Goal: Check status: Check status

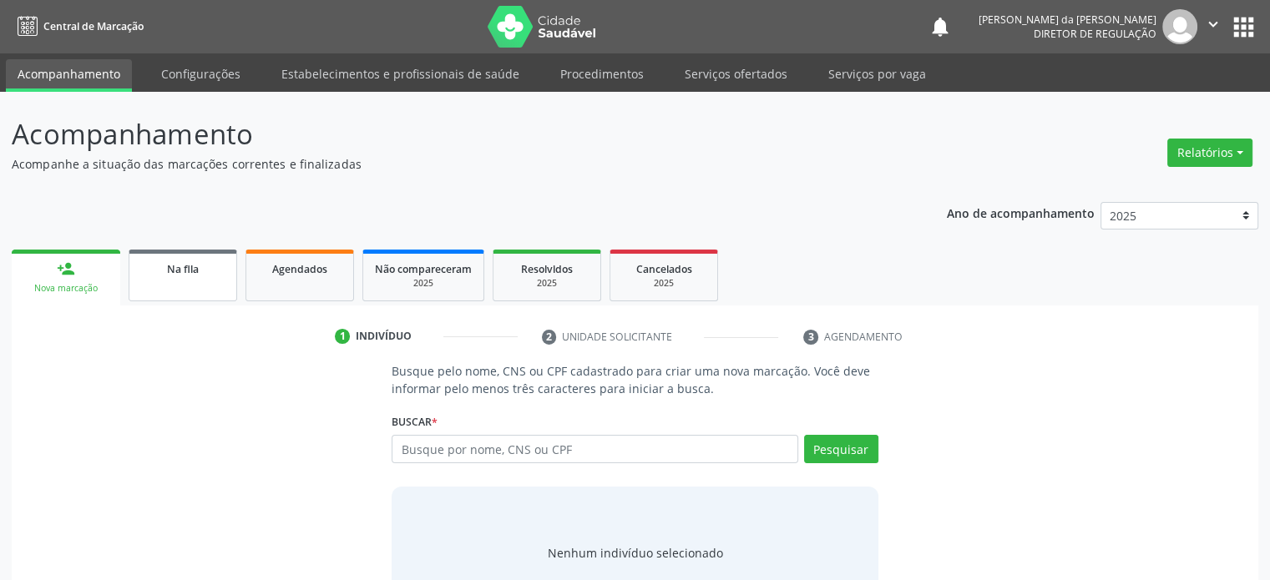
click at [152, 286] on link "Na fila" at bounding box center [183, 276] width 109 height 52
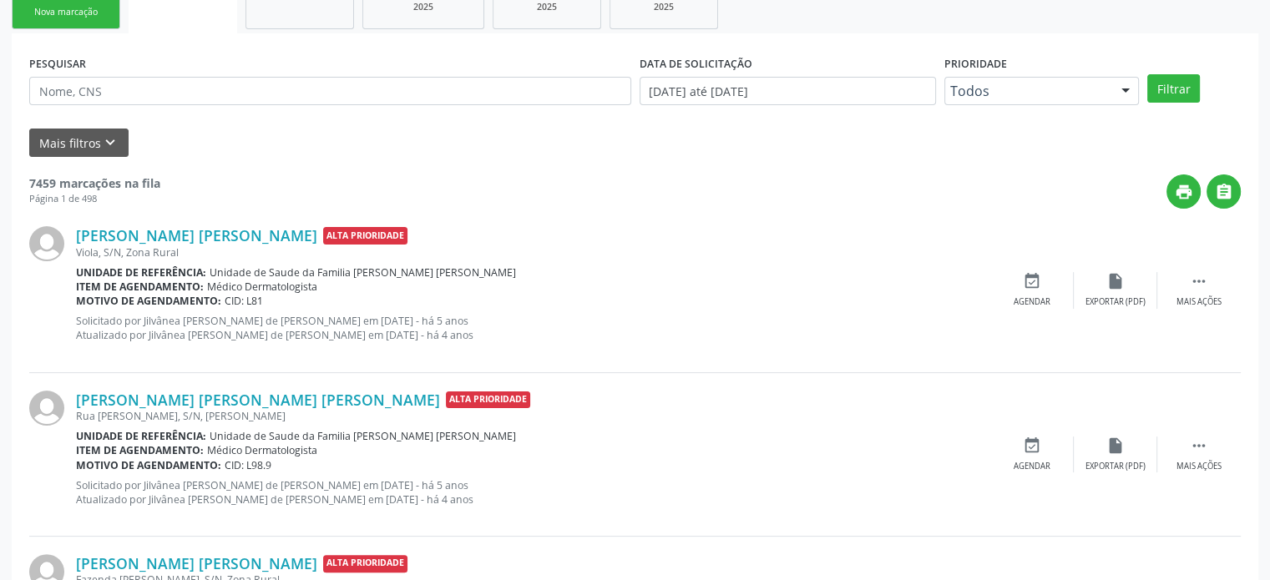
scroll to position [334, 0]
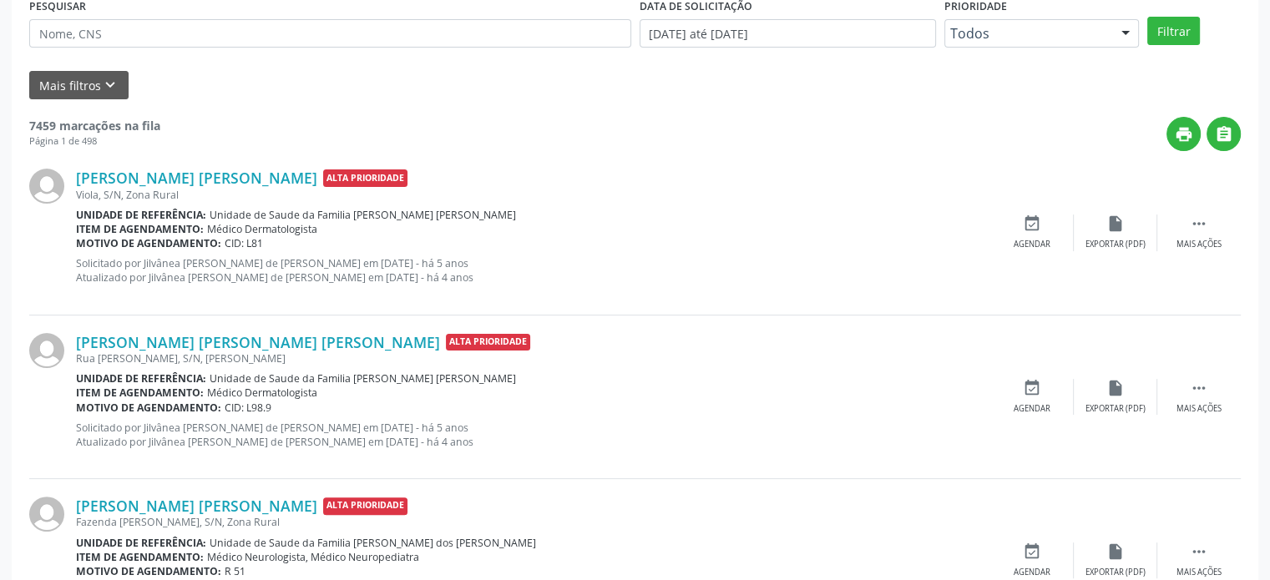
click at [202, 130] on div "print " at bounding box center [700, 134] width 1080 height 34
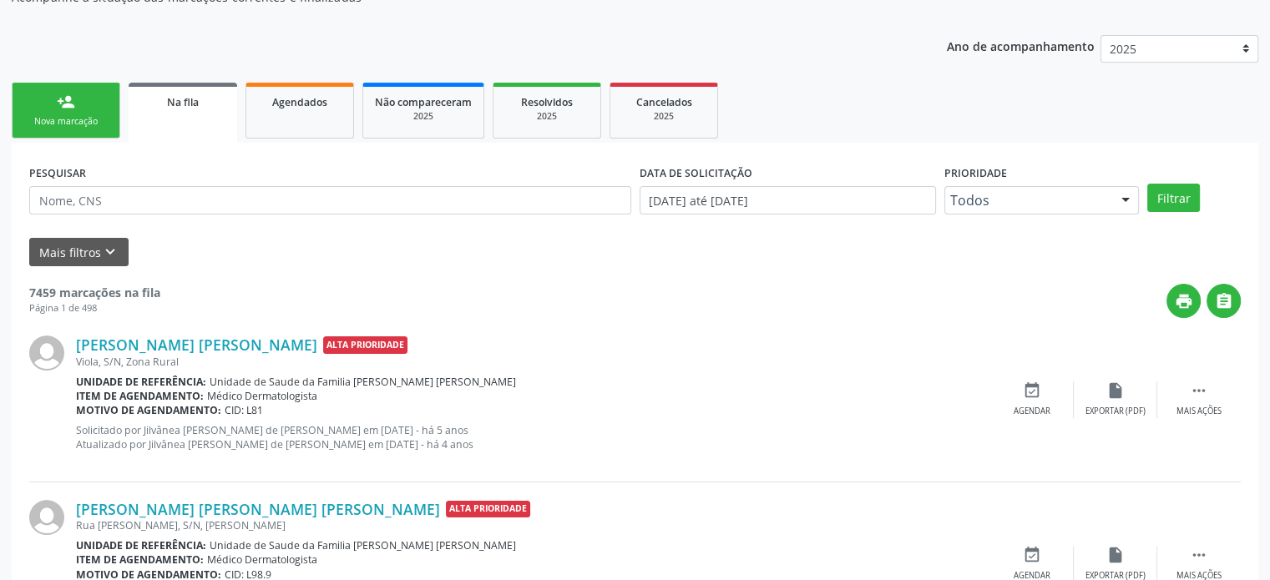
scroll to position [0, 0]
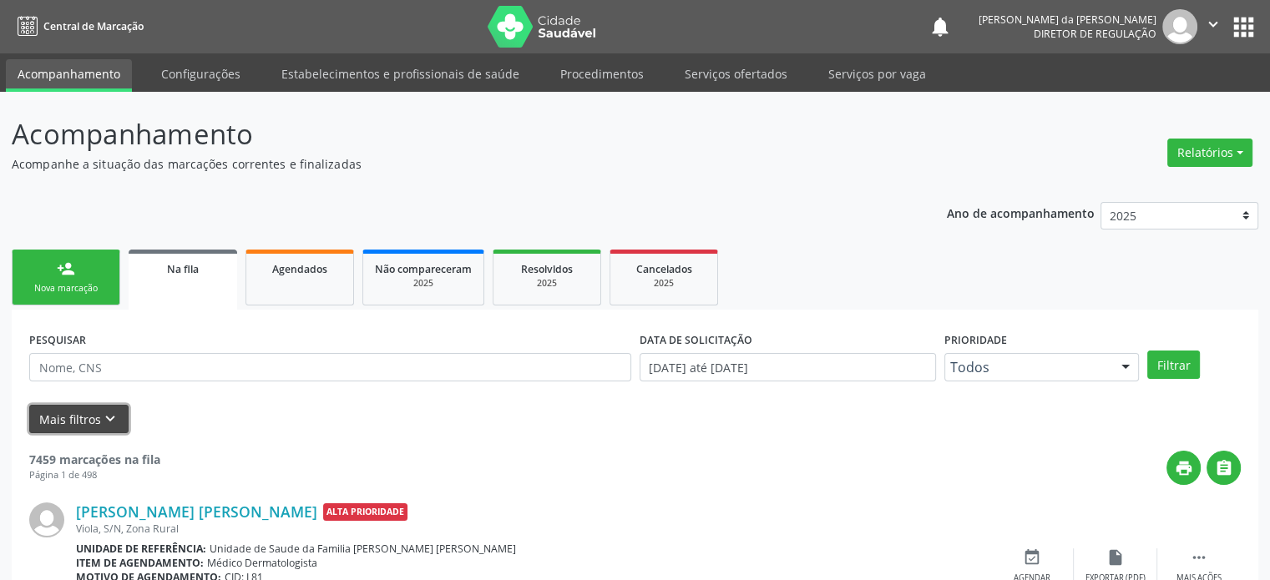
click at [73, 425] on button "Mais filtros keyboard_arrow_down" at bounding box center [78, 419] width 99 height 29
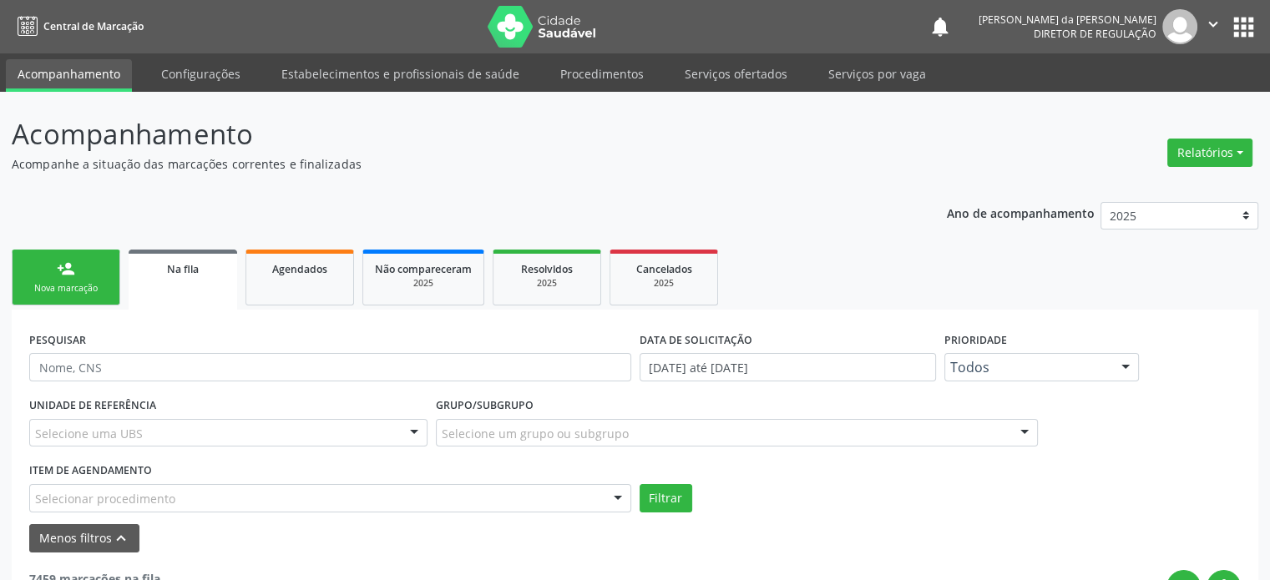
click at [483, 420] on div "Selecione um grupo ou subgrupo" at bounding box center [737, 433] width 602 height 28
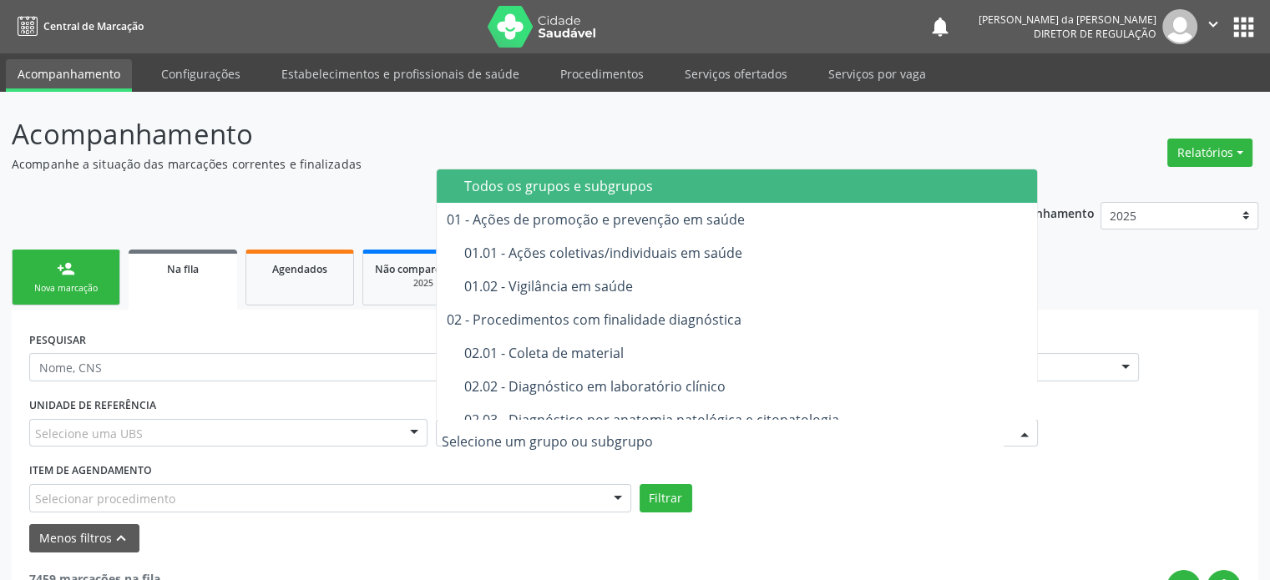
type input "i"
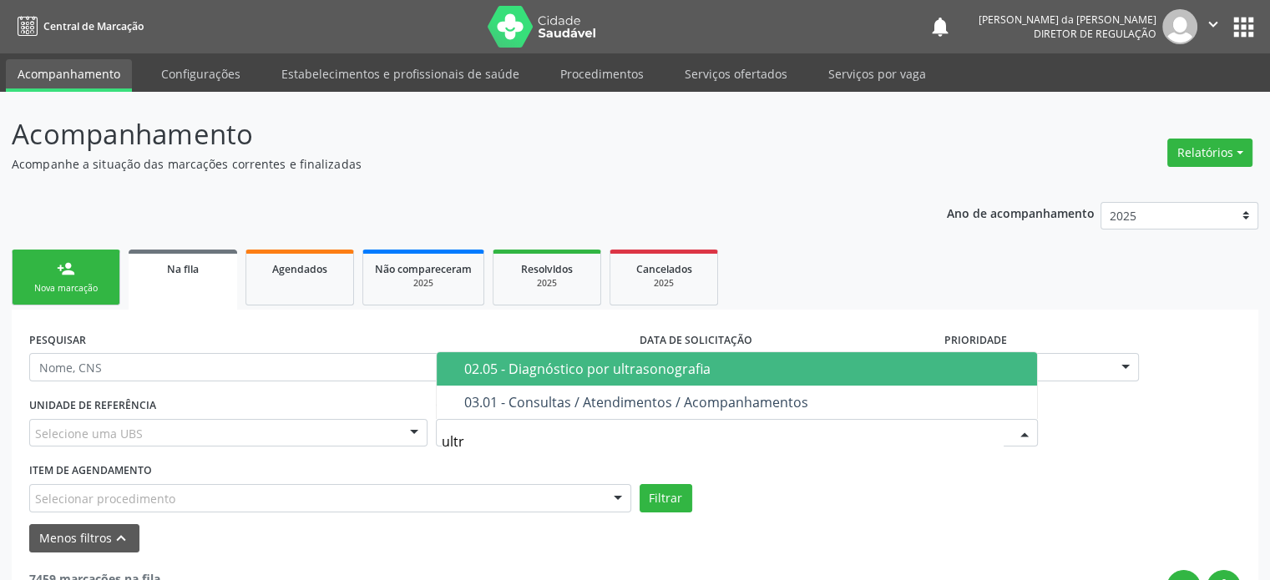
type input "ultra"
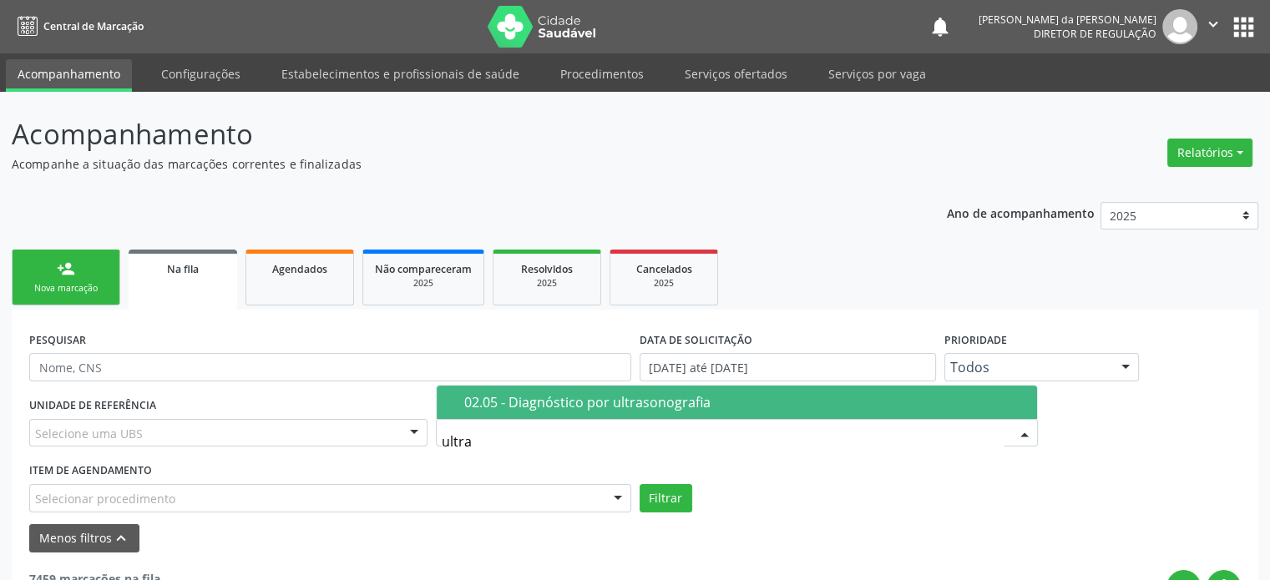
click at [527, 405] on div "02.05 - Diagnóstico por ultrasonografia" at bounding box center [745, 402] width 563 height 13
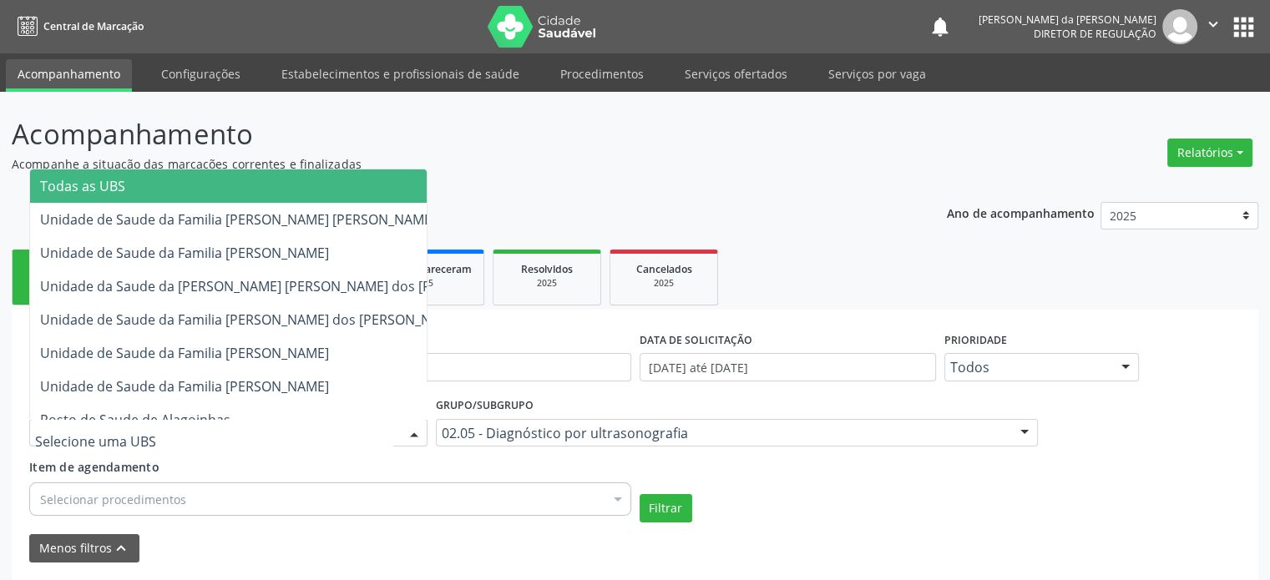
click at [129, 196] on span "Todas as UBS" at bounding box center [281, 185] width 502 height 33
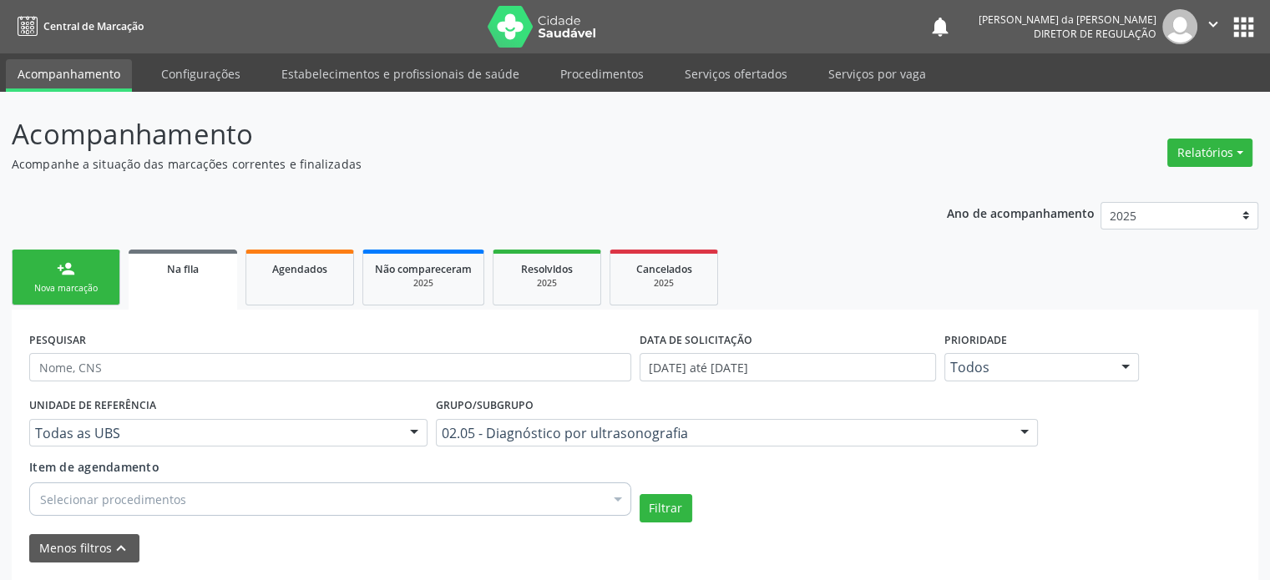
click at [174, 516] on div "Item de agendamento Selecionar procedimentos Selecionar todos 0205010016 - Ecoc…" at bounding box center [330, 490] width 610 height 64
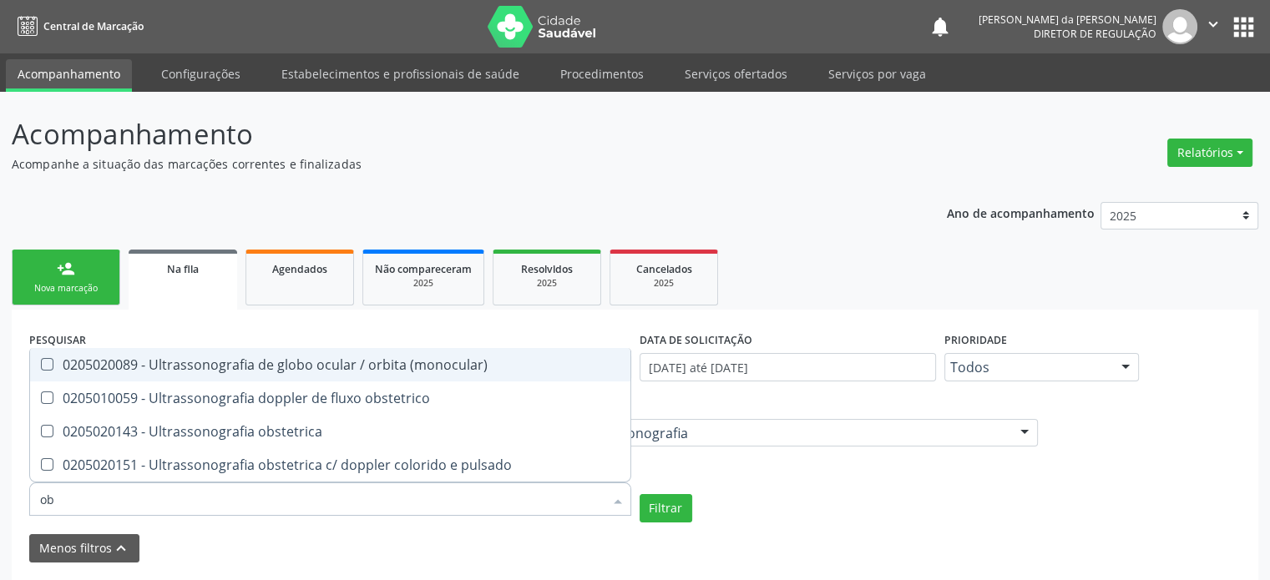
type input "obs"
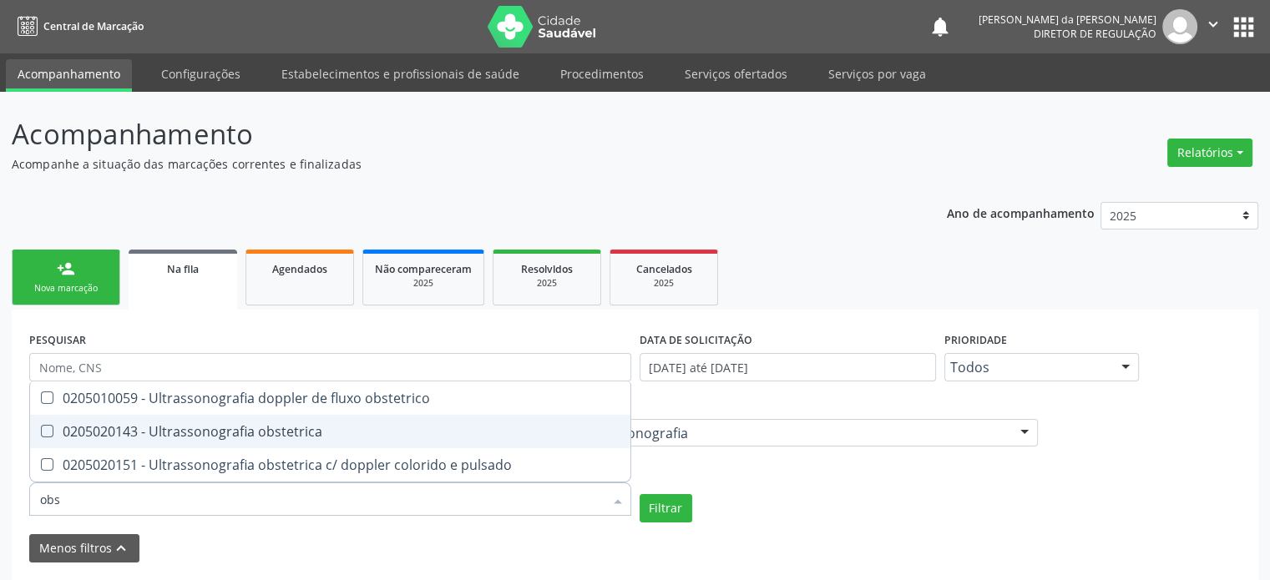
click at [266, 441] on span "0205020143 - Ultrassonografia obstetrica" at bounding box center [330, 431] width 600 height 33
checkbox obstetrica "true"
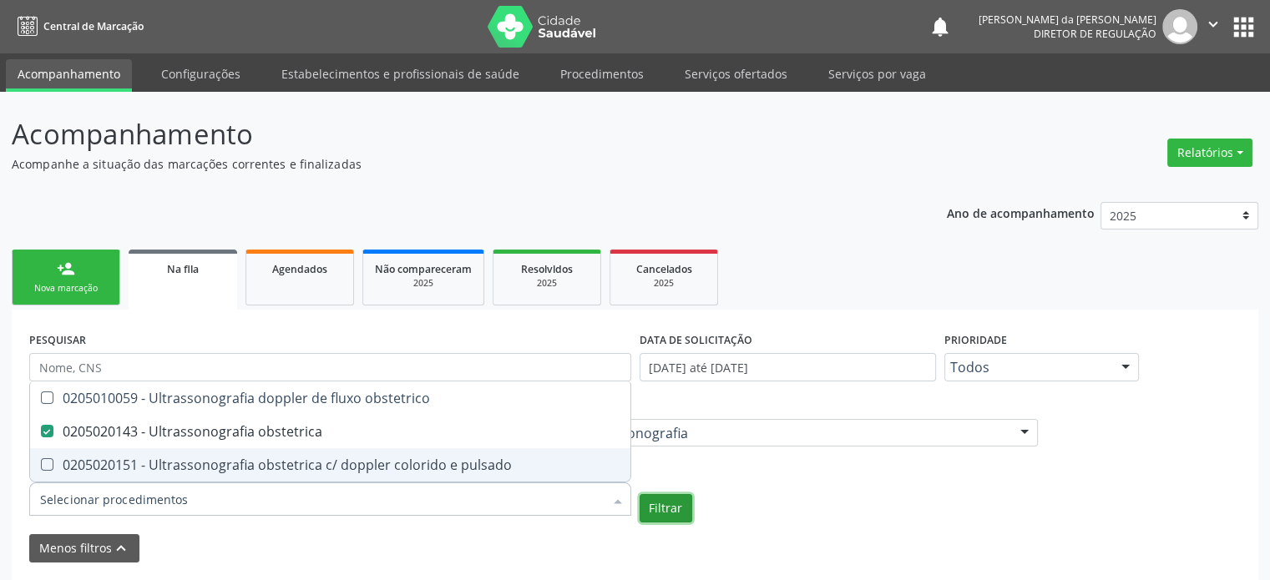
click at [669, 503] on button "Filtrar" at bounding box center [665, 508] width 53 height 28
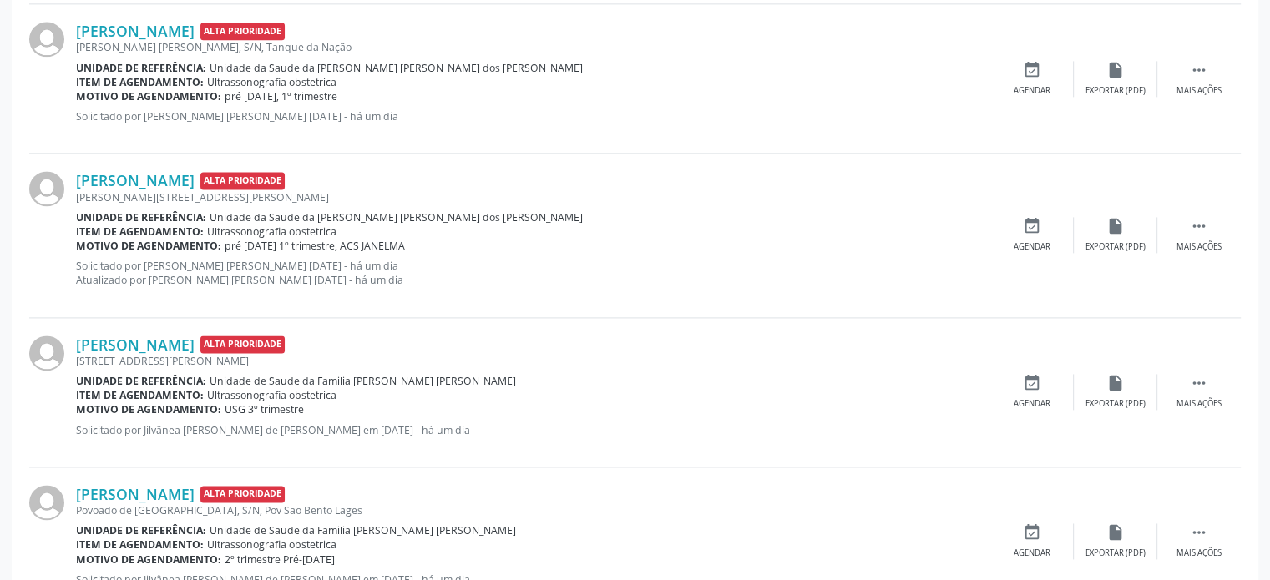
scroll to position [2379, 0]
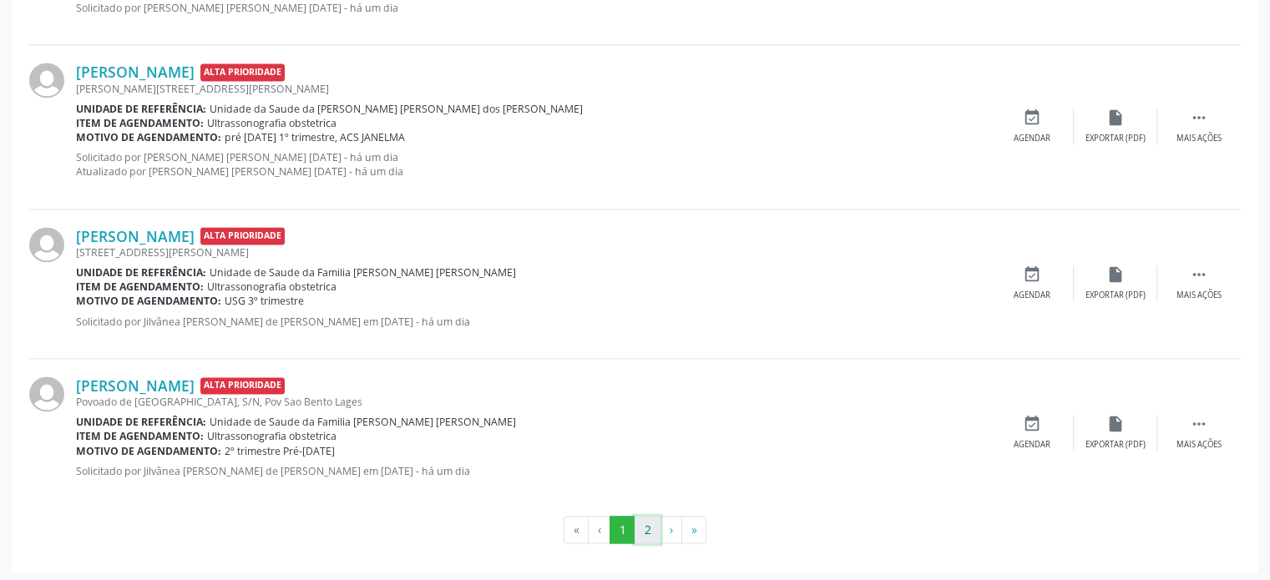
click at [650, 521] on button "2" at bounding box center [647, 530] width 26 height 28
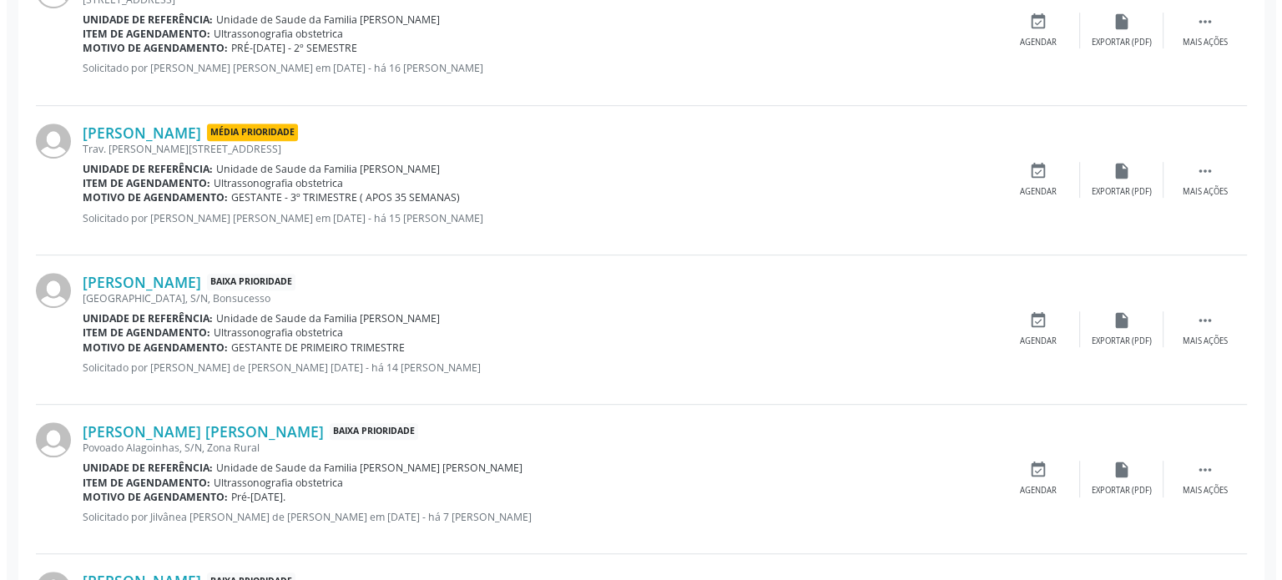
scroll to position [919, 0]
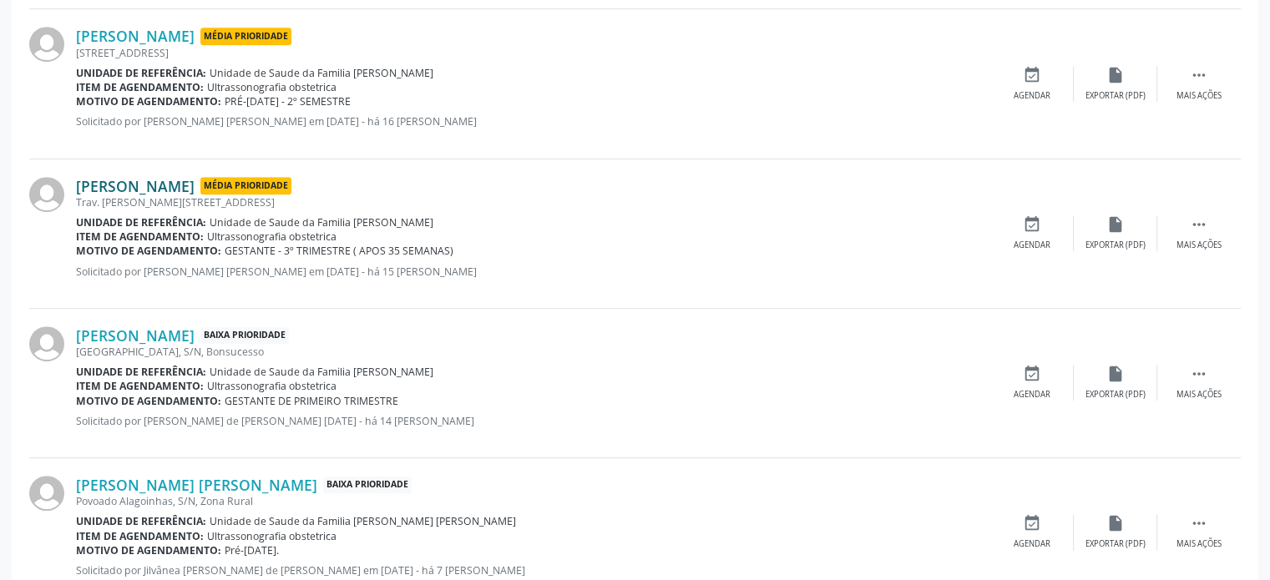
click at [191, 184] on link "[PERSON_NAME]" at bounding box center [135, 186] width 119 height 18
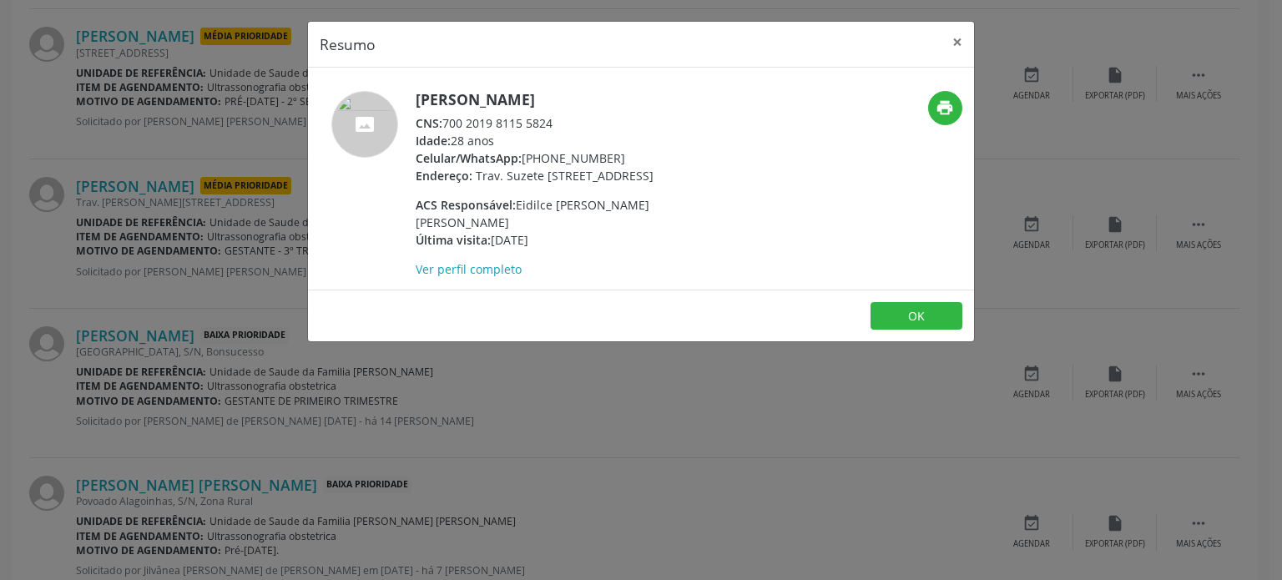
drag, startPoint x: 521, startPoint y: 159, endPoint x: 626, endPoint y: 159, distance: 105.2
click at [626, 159] on div "Celular/WhatsApp: [PHONE_NUMBER]" at bounding box center [578, 158] width 325 height 18
copy div "[PHONE_NUMBER]"
drag, startPoint x: 488, startPoint y: 95, endPoint x: 498, endPoint y: 94, distance: 9.3
click at [498, 94] on div "[PERSON_NAME] CNS: 700 2019 8115 5824 Idade: 28 anos Celular/WhatsApp: [PHONE_N…" at bounding box center [530, 184] width 444 height 187
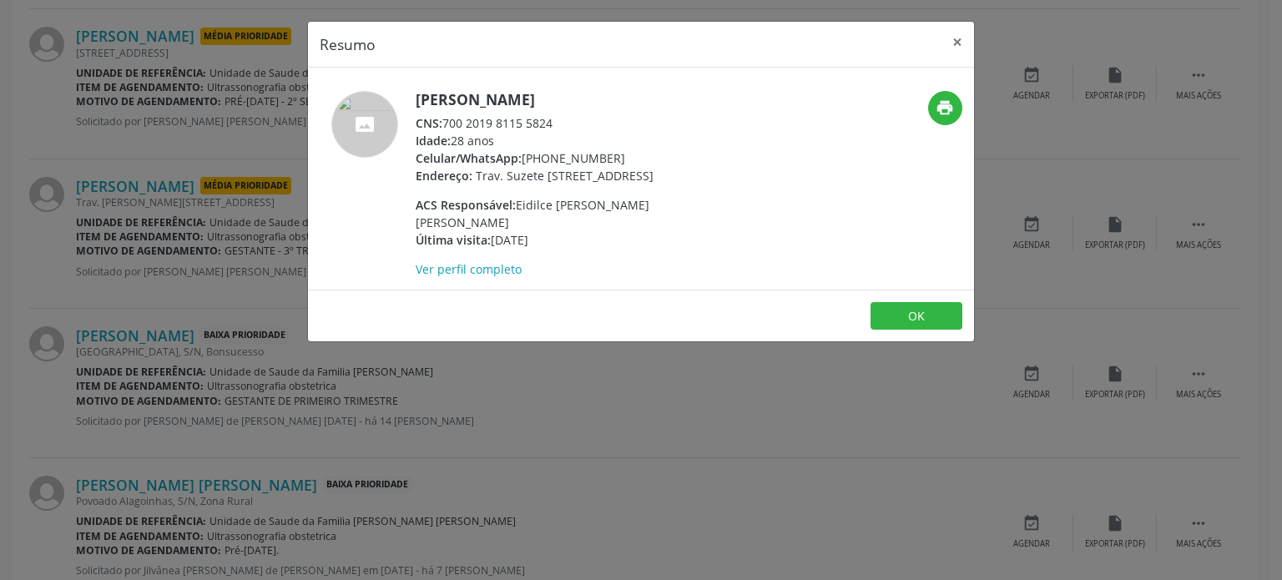
click at [589, 94] on h5 "[PERSON_NAME]" at bounding box center [578, 100] width 325 height 18
drag, startPoint x: 640, startPoint y: 95, endPoint x: 417, endPoint y: 104, distance: 223.9
click at [417, 104] on h5 "[PERSON_NAME]" at bounding box center [578, 100] width 325 height 18
copy h5 "[PERSON_NAME]"
click at [472, 271] on link "Ver perfil completo" at bounding box center [469, 269] width 106 height 16
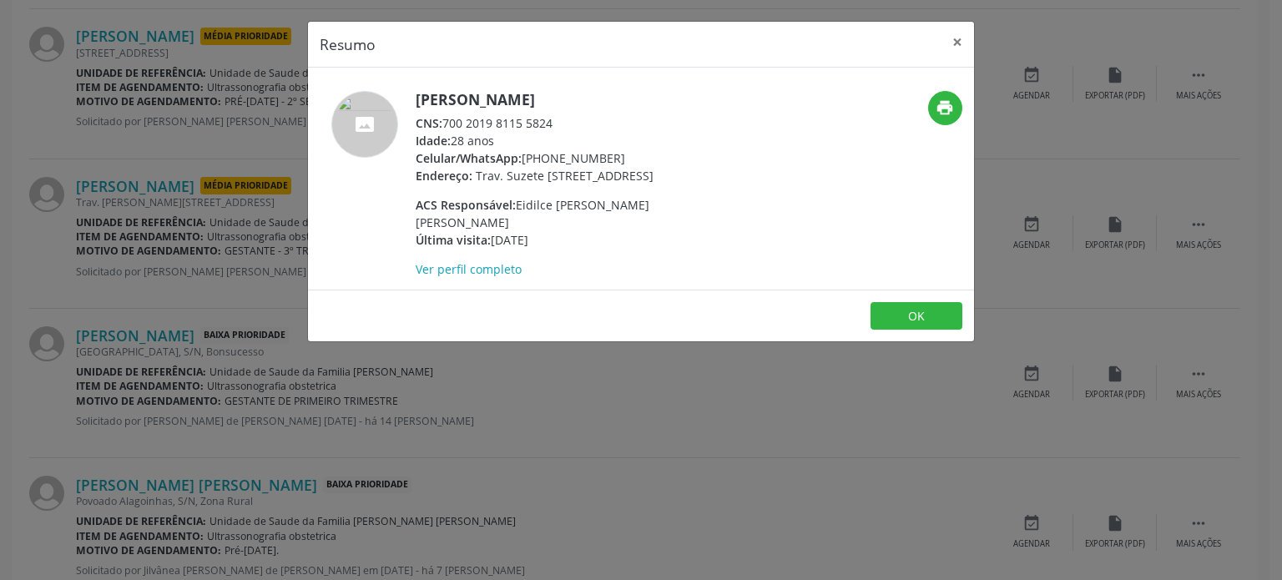
click at [193, 360] on div "Resumo × [PERSON_NAME] CNS: 700 2019 8115 5824 Idade: 28 anos Celular/WhatsApp:…" at bounding box center [641, 290] width 1282 height 580
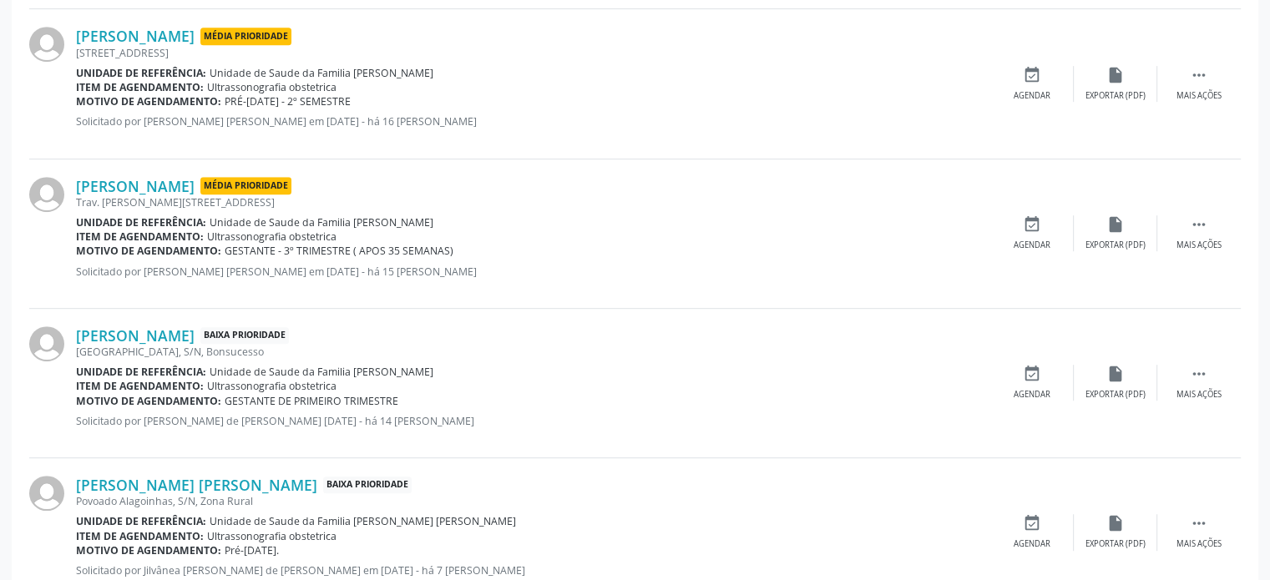
drag, startPoint x: 346, startPoint y: 246, endPoint x: 457, endPoint y: 245, distance: 111.0
click at [457, 245] on div "Motivo de agendamento: GESTANTE - 3º TRIMESTRE ( APOS 35 SEMANAS)" at bounding box center [533, 251] width 914 height 14
click at [195, 177] on link "[PERSON_NAME]" at bounding box center [135, 186] width 119 height 18
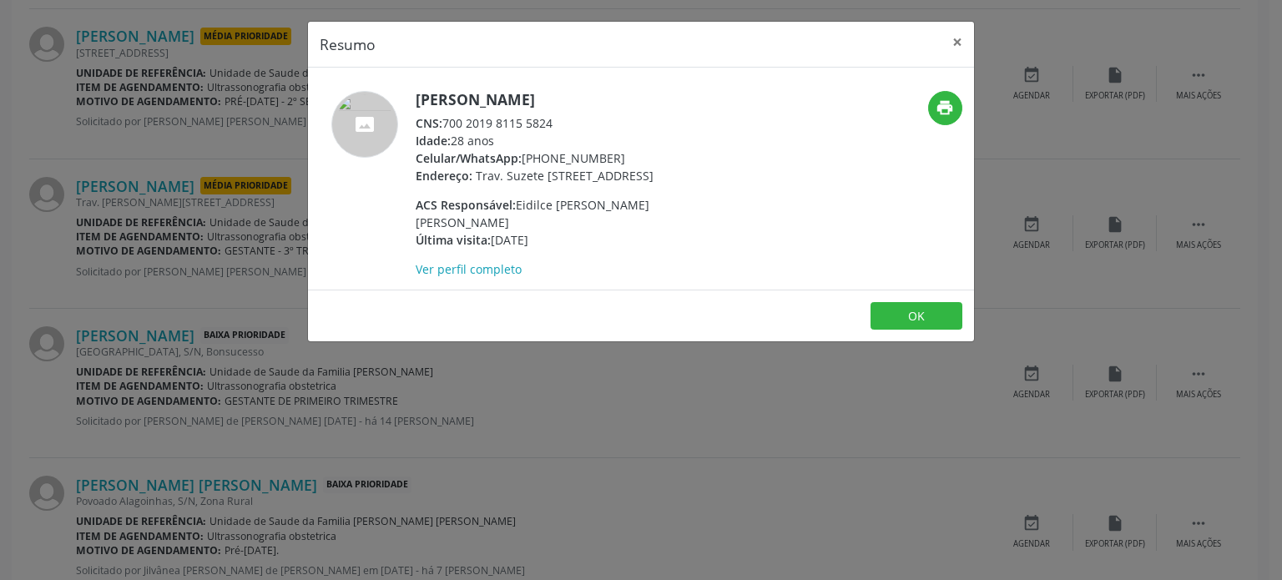
drag, startPoint x: 413, startPoint y: 99, endPoint x: 636, endPoint y: 97, distance: 222.9
click at [642, 93] on div "[PERSON_NAME] CNS: 700 2019 8115 5824 Idade: 28 anos Celular/WhatsApp: [PHONE_N…" at bounding box center [530, 184] width 444 height 187
click at [621, 114] on div "CNS: 700 2019 8115 5824" at bounding box center [578, 123] width 325 height 18
drag, startPoint x: 417, startPoint y: 96, endPoint x: 647, endPoint y: 92, distance: 229.6
click at [647, 92] on h5 "[PERSON_NAME]" at bounding box center [578, 100] width 325 height 18
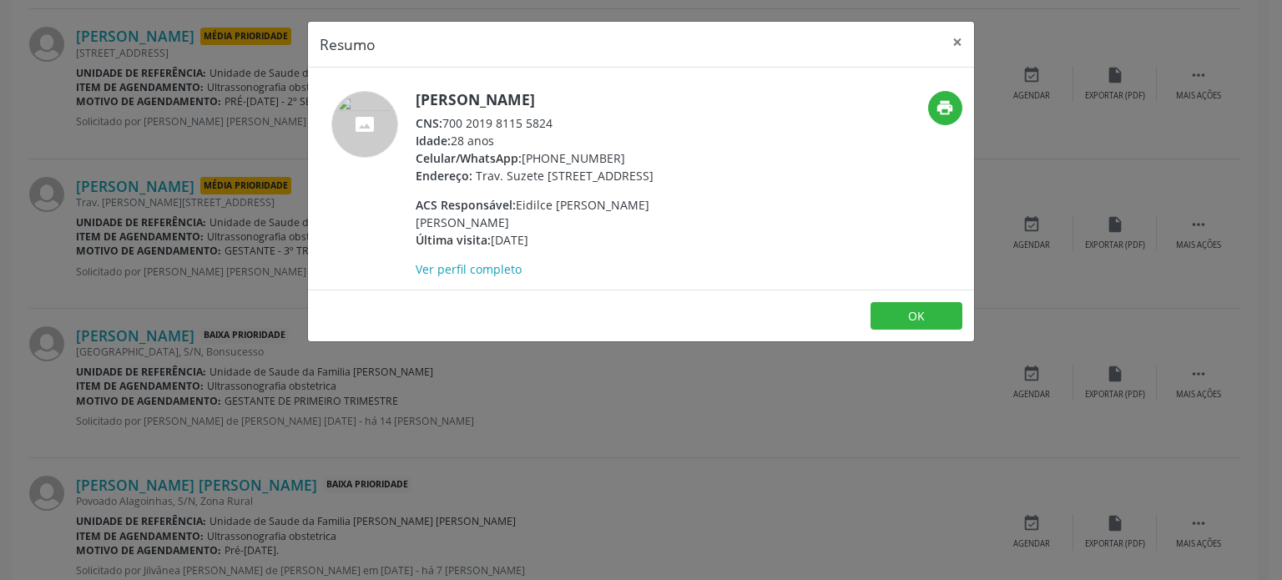
copy h5 "[PERSON_NAME]"
click at [443, 103] on h5 "[PERSON_NAME]" at bounding box center [578, 100] width 325 height 18
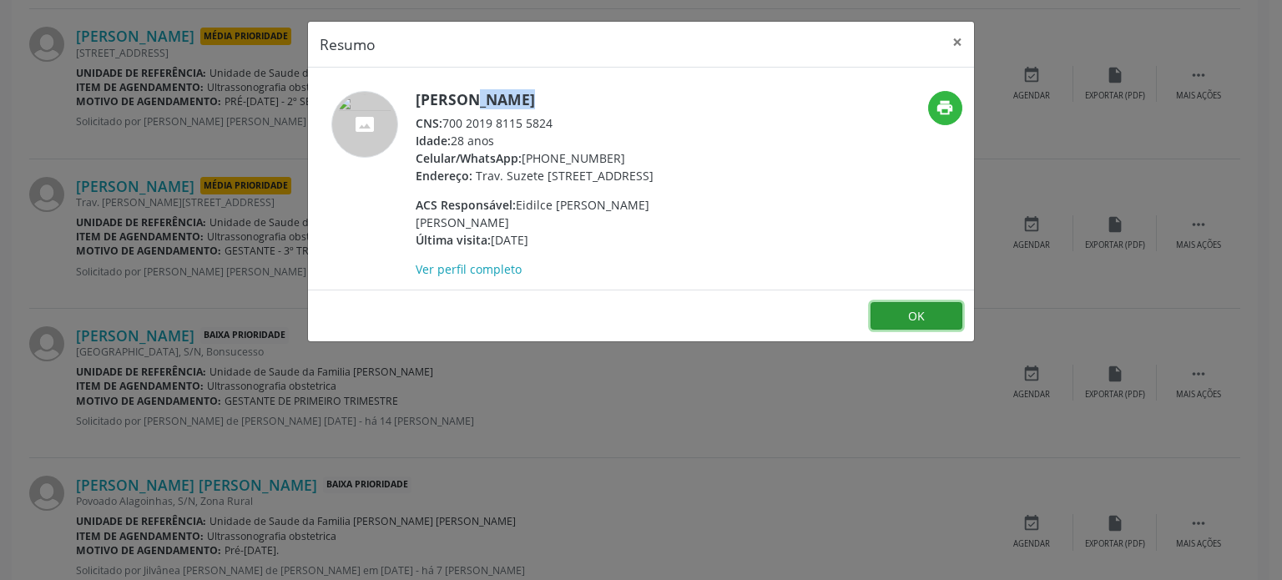
click at [928, 316] on button "OK" at bounding box center [917, 316] width 92 height 28
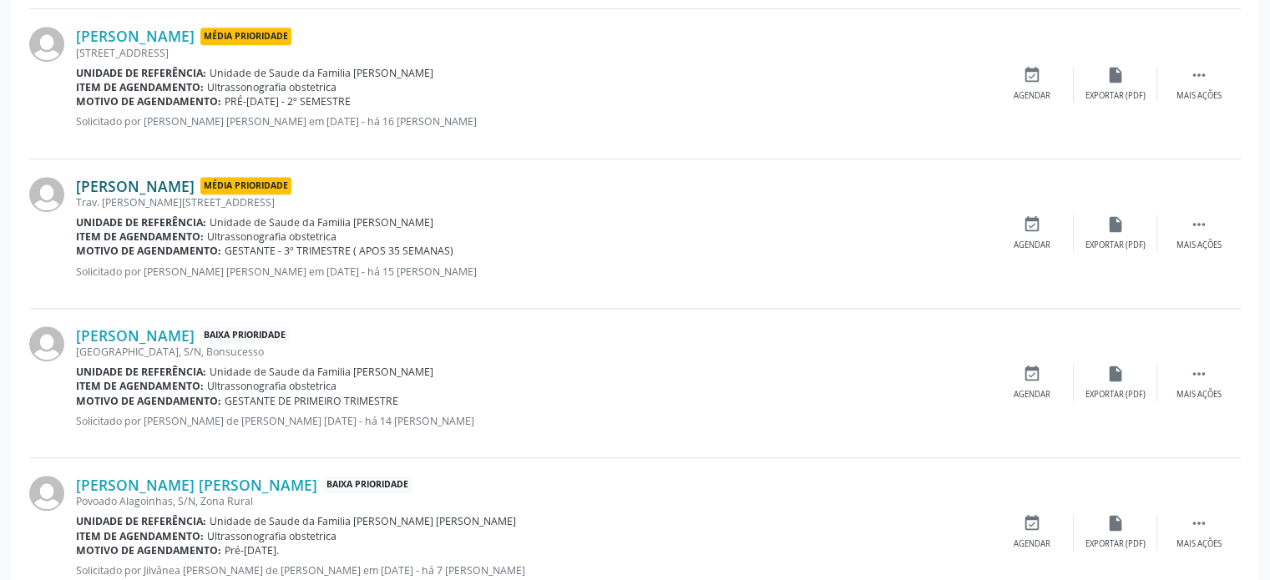
click at [176, 177] on link "[PERSON_NAME]" at bounding box center [135, 186] width 119 height 18
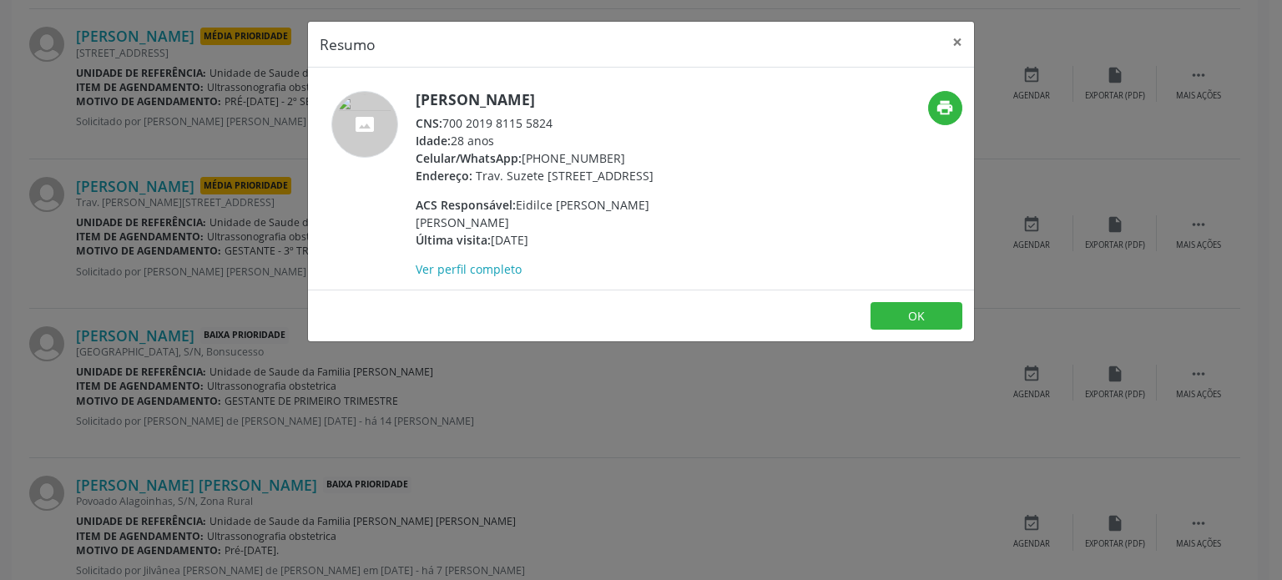
drag, startPoint x: 414, startPoint y: 94, endPoint x: 662, endPoint y: 93, distance: 248.0
click at [662, 93] on div "[PERSON_NAME] CNS: 700 2019 8115 5824 Idade: 28 anos Celular/WhatsApp: [PHONE_N…" at bounding box center [530, 184] width 444 height 187
copy h5 "[PERSON_NAME]"
click at [118, 171] on div "Resumo × [PERSON_NAME] CNS: 700 2019 8115 5824 Idade: 28 anos Celular/WhatsApp:…" at bounding box center [641, 290] width 1282 height 580
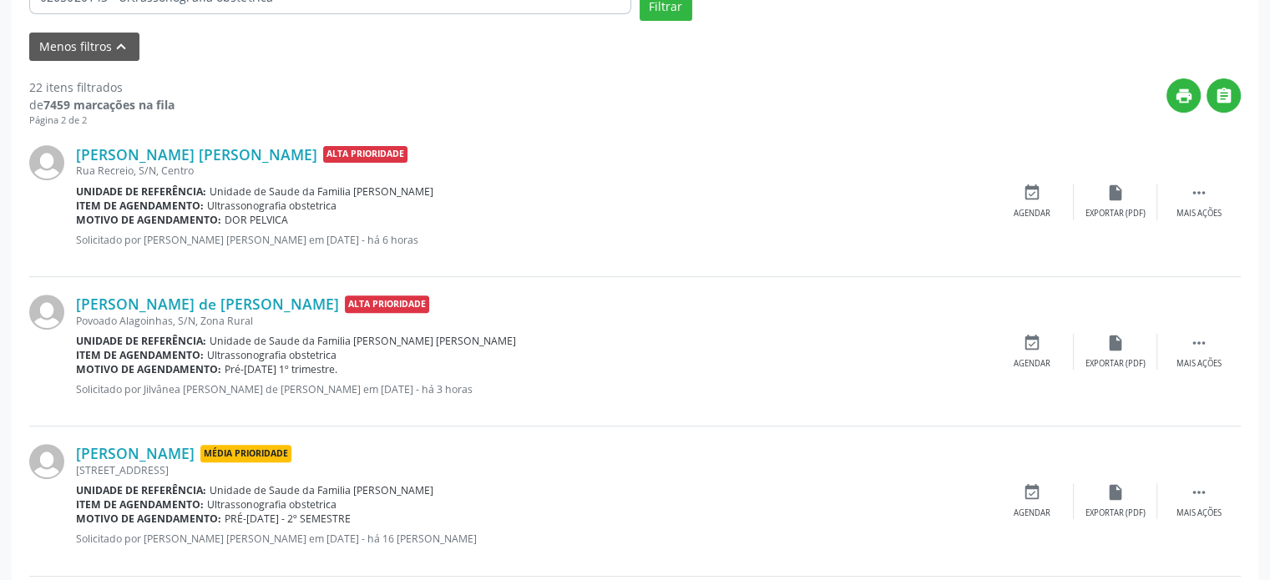
scroll to position [1, 0]
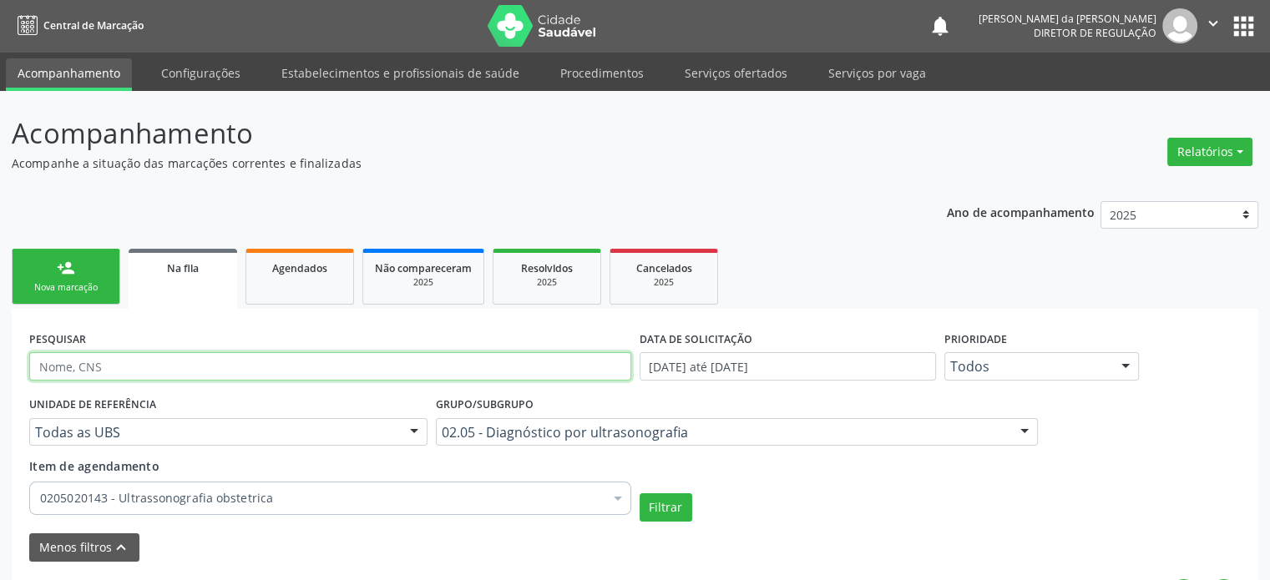
drag, startPoint x: 131, startPoint y: 353, endPoint x: 128, endPoint y: 363, distance: 10.6
click at [129, 361] on input "text" at bounding box center [330, 366] width 602 height 28
paste input "[PERSON_NAME]"
type input "[PERSON_NAME]"
click at [639, 493] on button "Filtrar" at bounding box center [665, 507] width 53 height 28
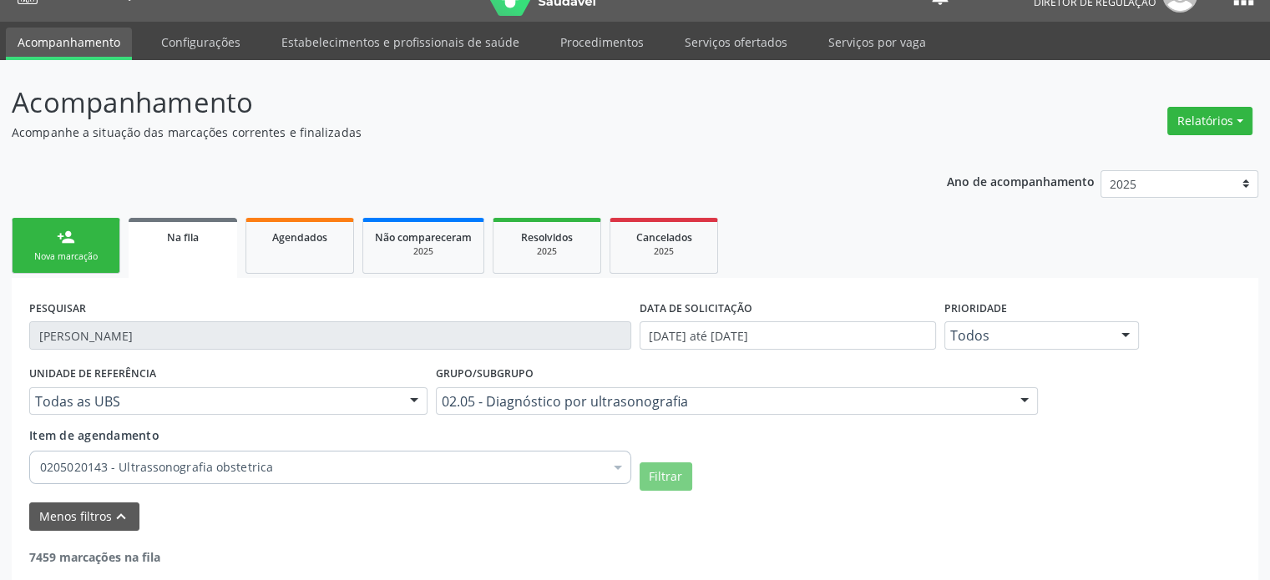
scroll to position [84, 0]
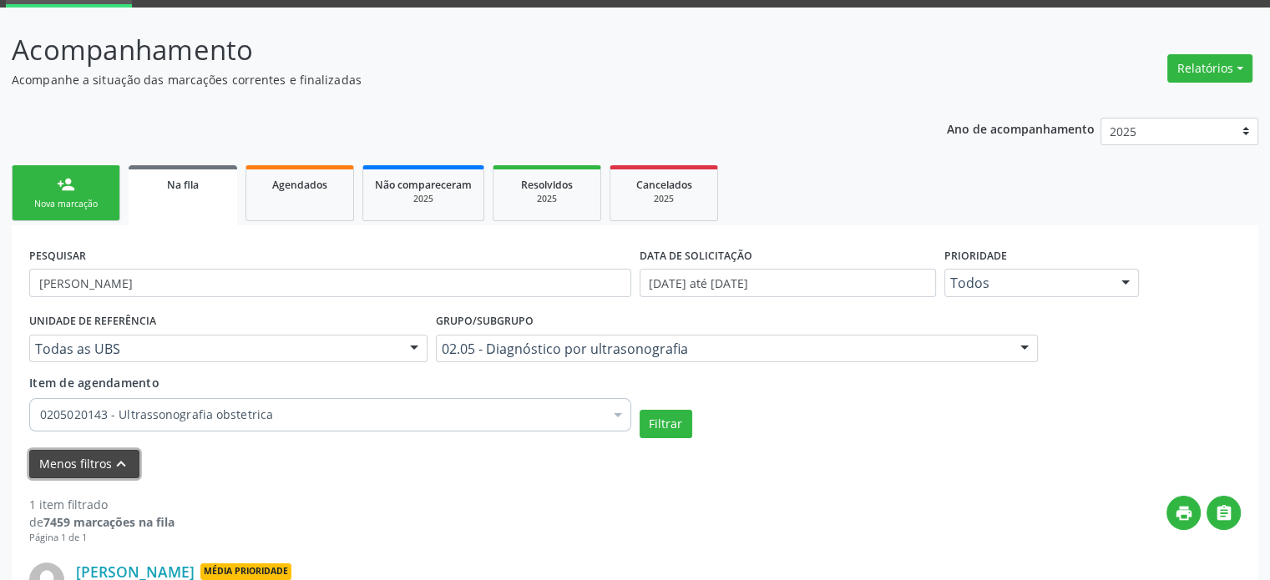
click at [88, 461] on button "Menos filtros keyboard_arrow_up" at bounding box center [84, 464] width 110 height 29
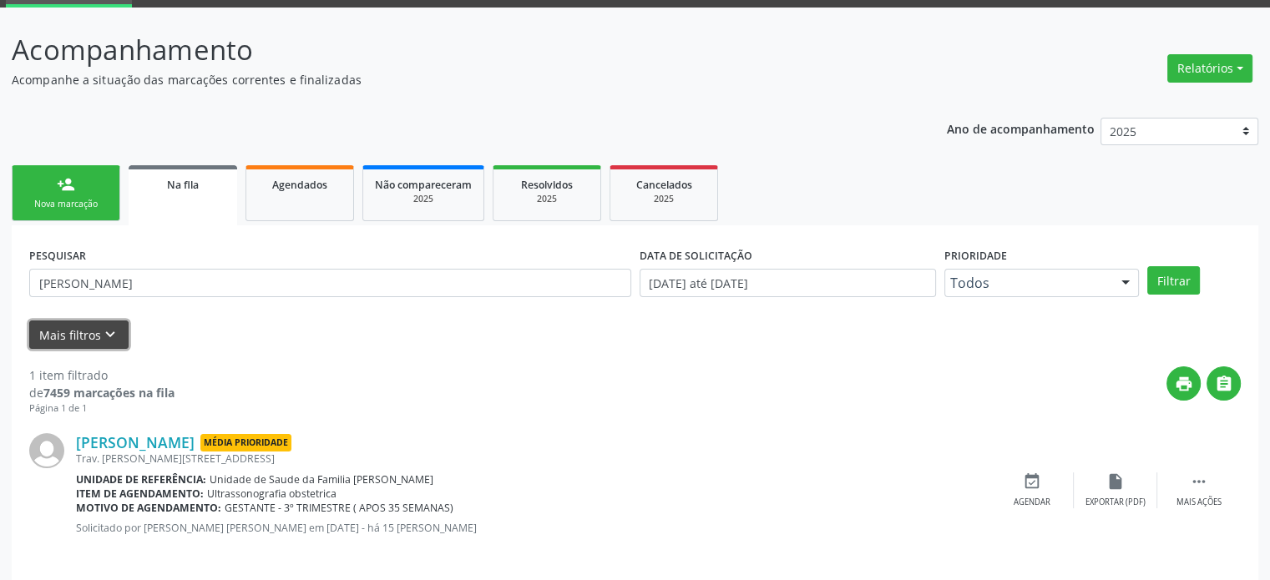
click at [99, 343] on button "Mais filtros keyboard_arrow_down" at bounding box center [78, 335] width 99 height 29
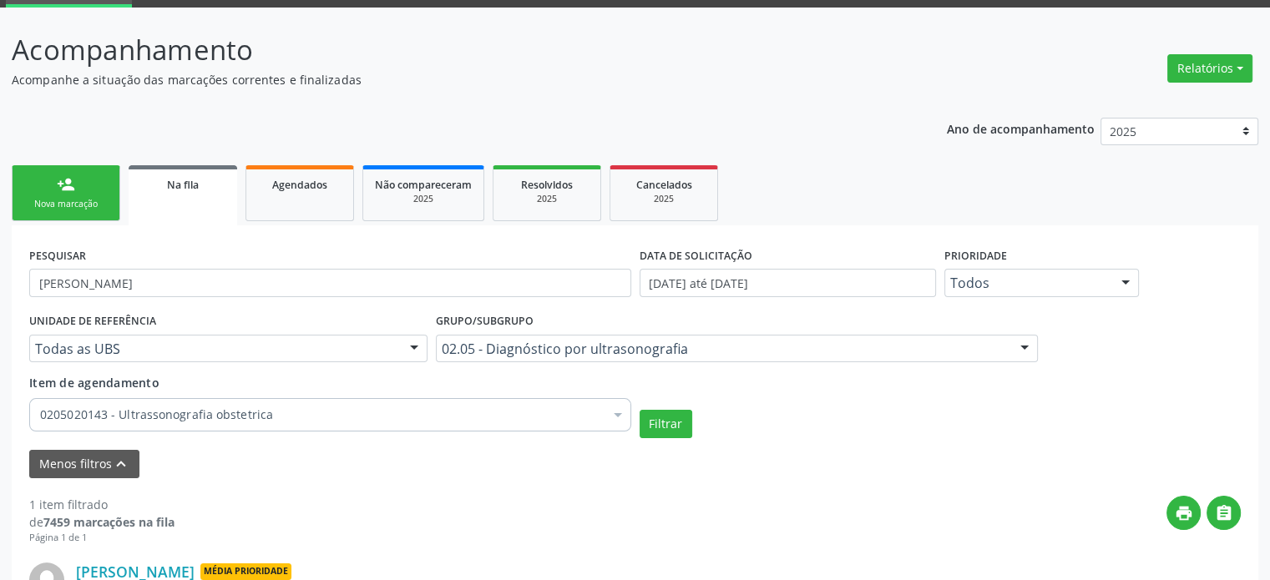
click at [738, 337] on div "02.05 - Diagnóstico por ultrasonografia" at bounding box center [737, 349] width 602 height 28
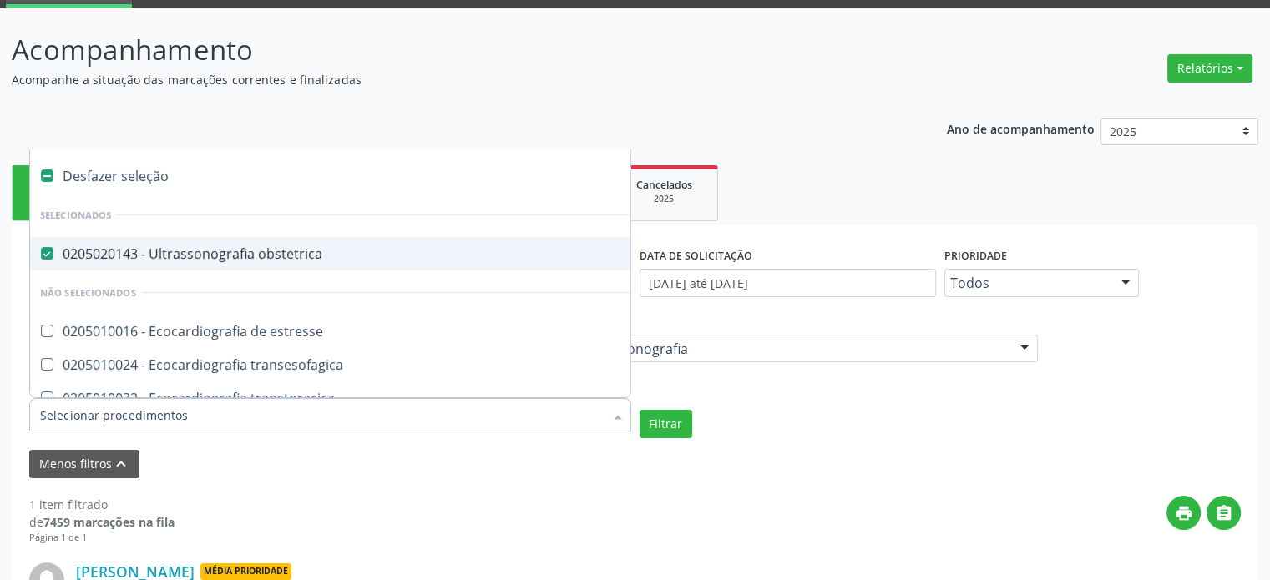
click at [235, 240] on span "0205020143 - Ultrassonografia obstetrica" at bounding box center [388, 253] width 717 height 33
checkbox obstetrica "false"
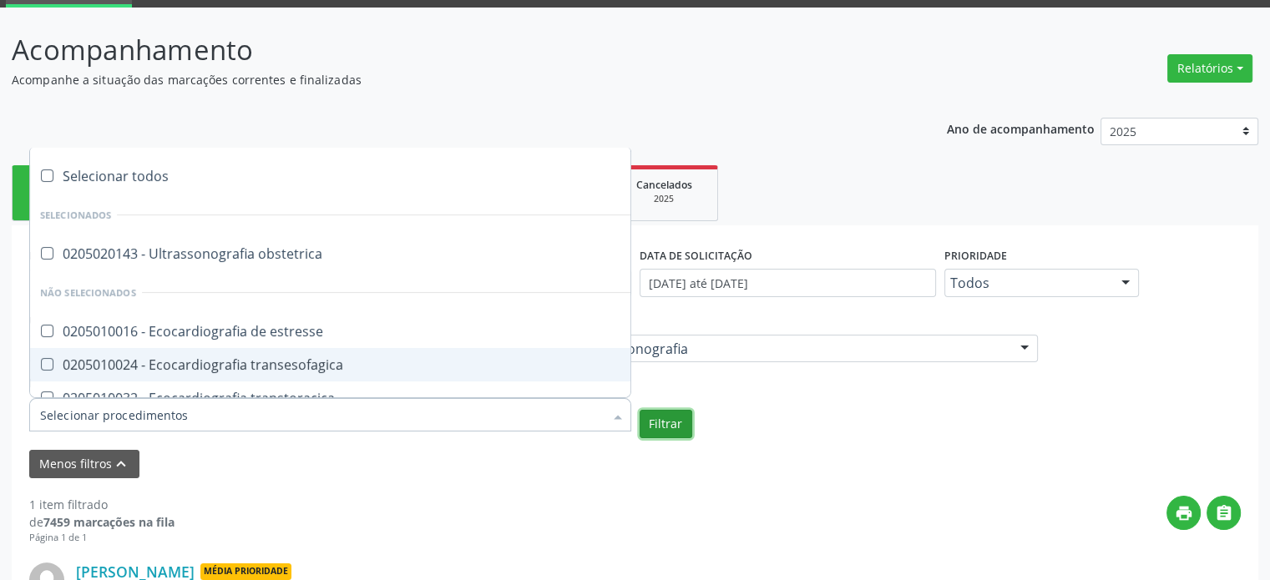
click at [675, 416] on button "Filtrar" at bounding box center [665, 424] width 53 height 28
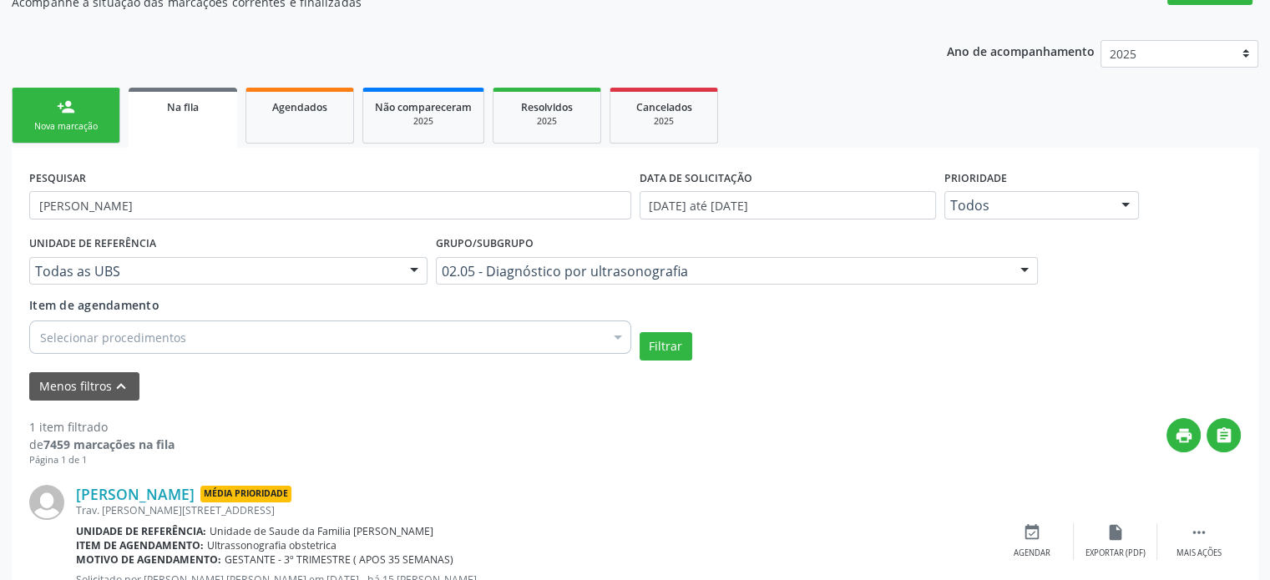
scroll to position [225, 0]
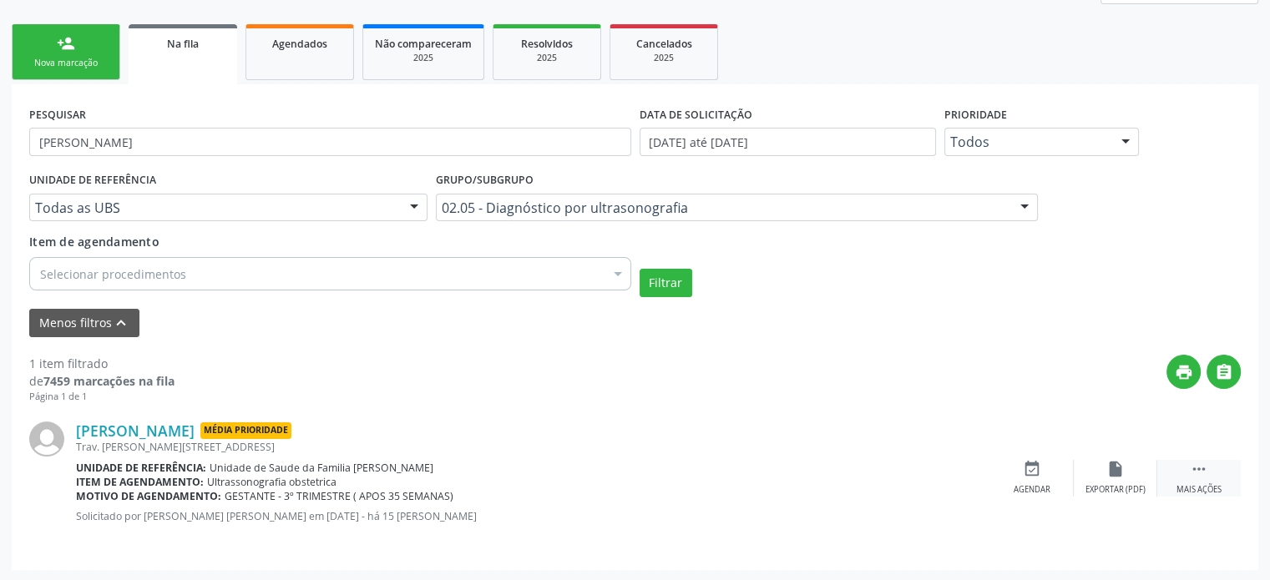
click at [1191, 472] on icon "" at bounding box center [1199, 469] width 18 height 18
click at [981, 480] on div "print Imprimir" at bounding box center [948, 478] width 83 height 36
click at [1119, 480] on div "edit Editar" at bounding box center [1115, 478] width 83 height 36
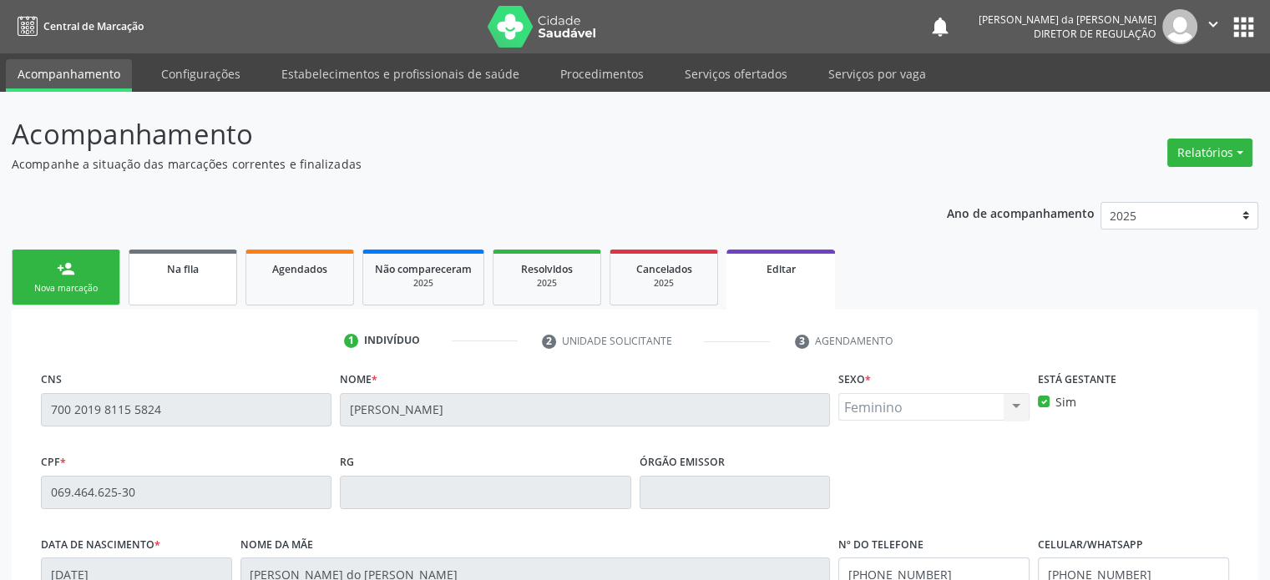
click at [179, 276] on link "Na fila" at bounding box center [183, 278] width 109 height 56
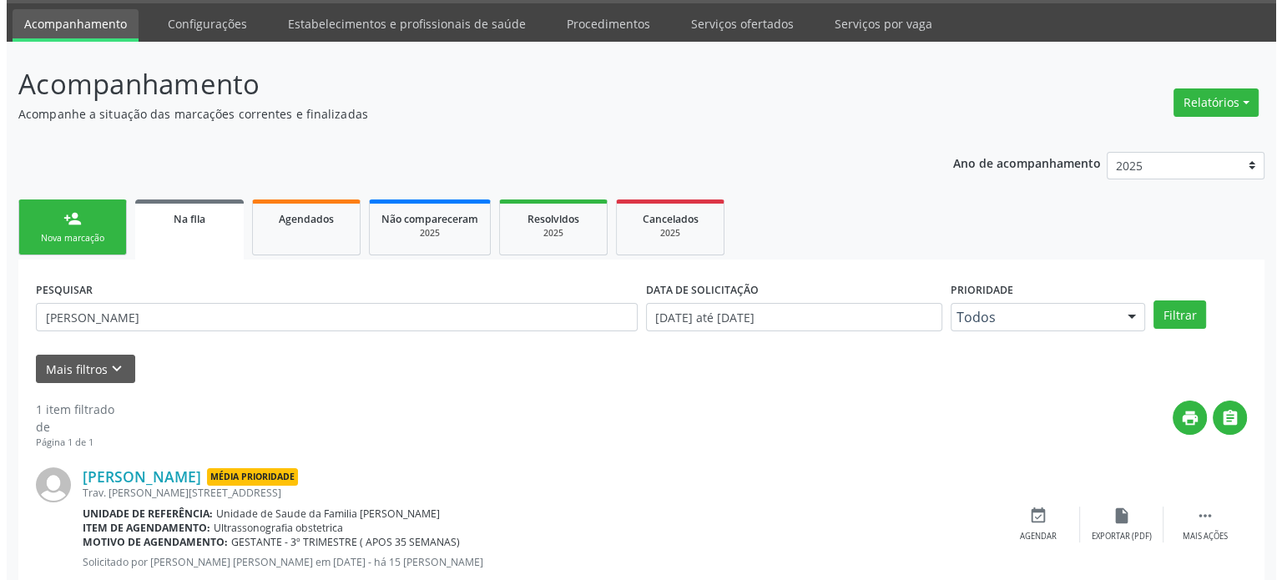
scroll to position [97, 0]
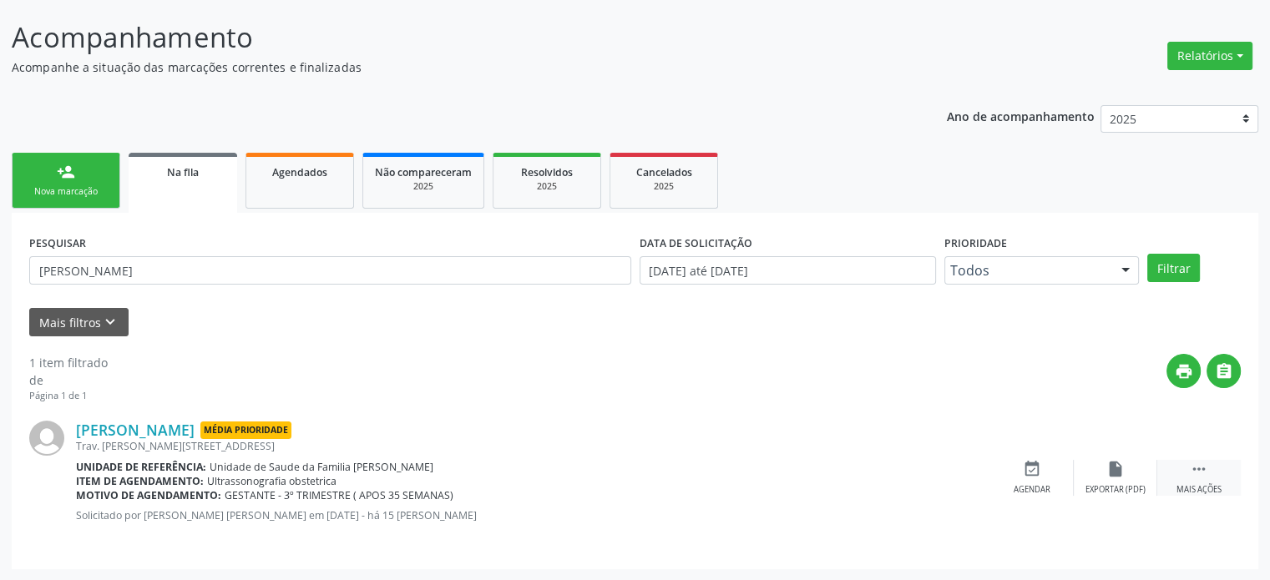
click at [1209, 485] on div "Mais ações" at bounding box center [1198, 490] width 45 height 12
click at [1003, 470] on div "cancel Cancelar" at bounding box center [1031, 478] width 83 height 36
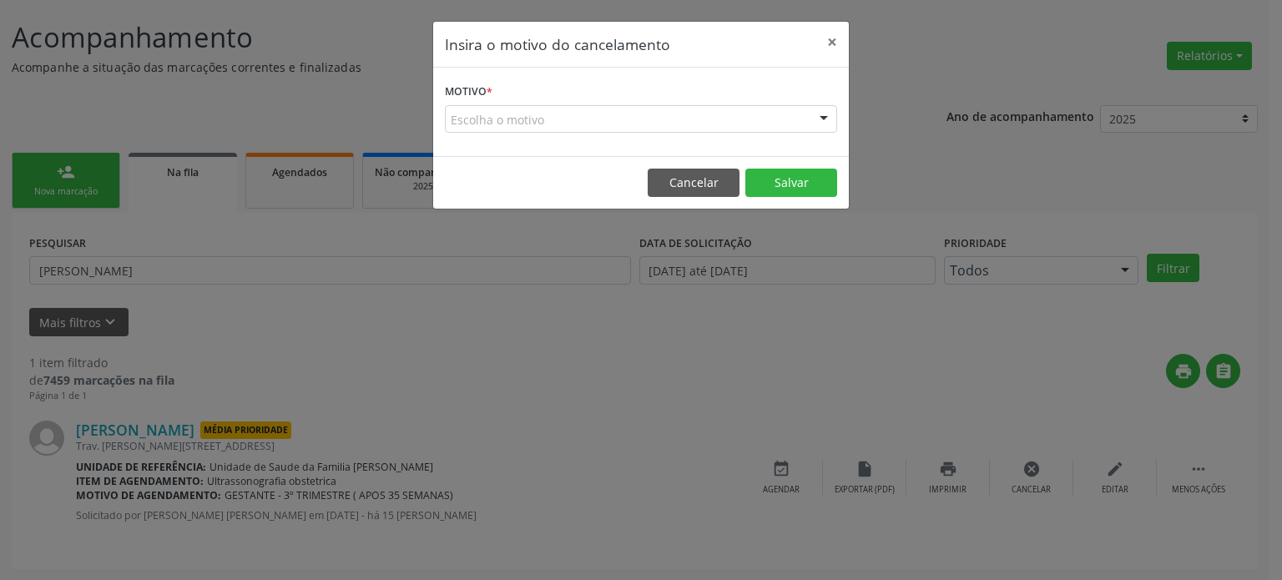
click at [567, 100] on form "Motivo * Escolha o motivo Outro Médico - Participação em eventos (ex: congresso…" at bounding box center [641, 105] width 392 height 53
click at [571, 116] on div "Escolha o motivo" at bounding box center [641, 119] width 392 height 28
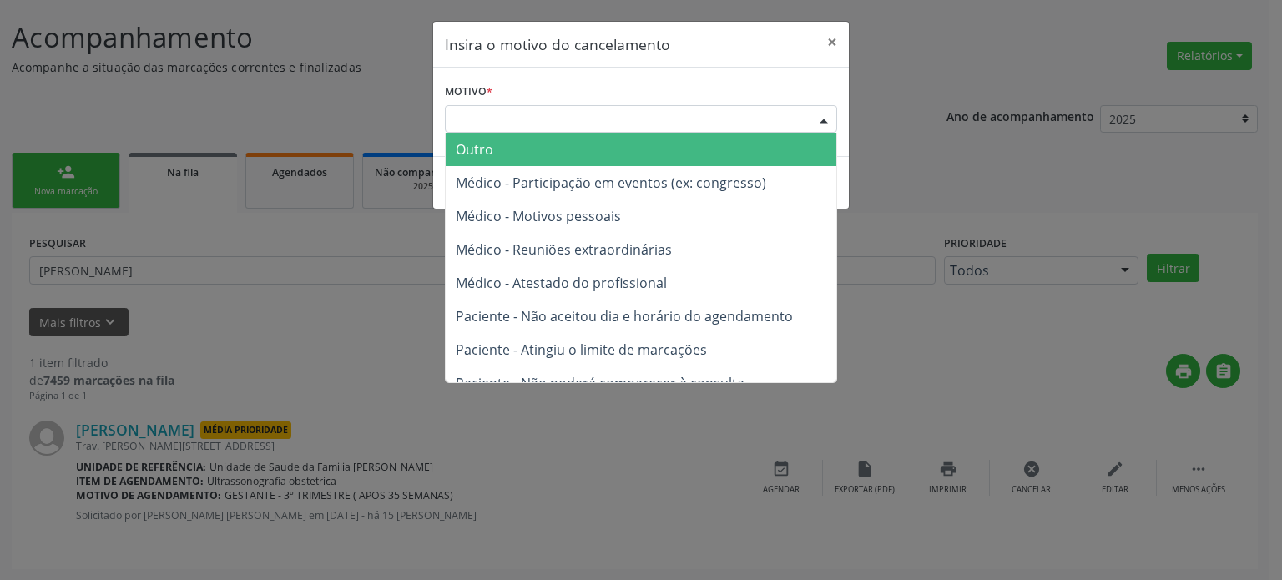
click at [494, 114] on div "Escolha o motivo" at bounding box center [641, 119] width 392 height 28
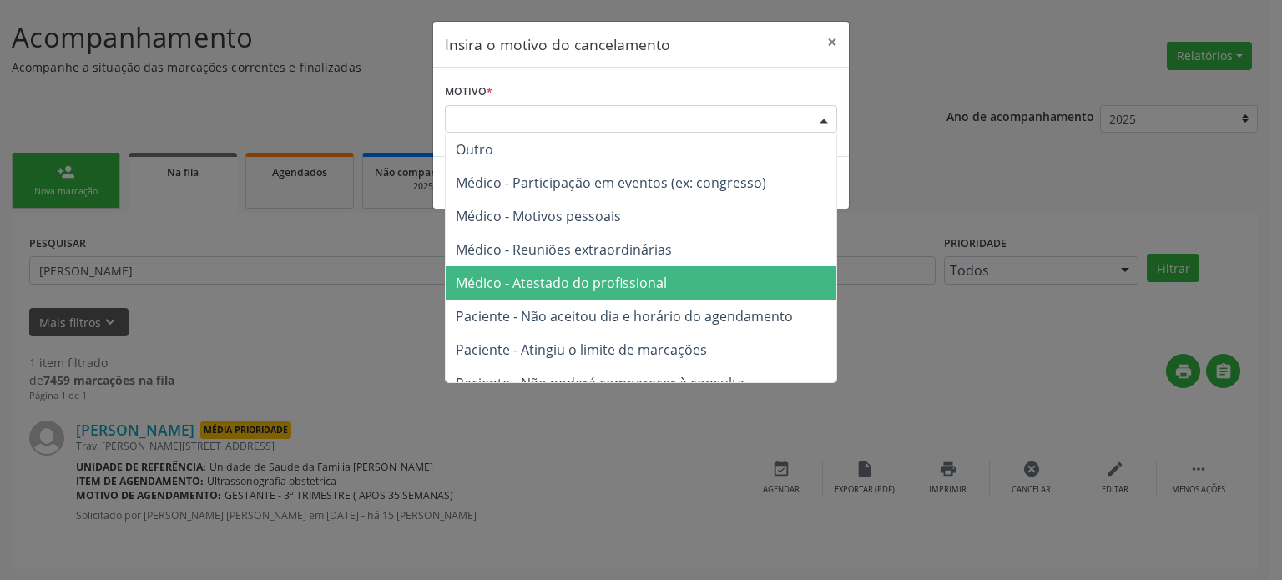
click at [568, 274] on span "Médico - Atestado do profissional" at bounding box center [561, 283] width 211 height 18
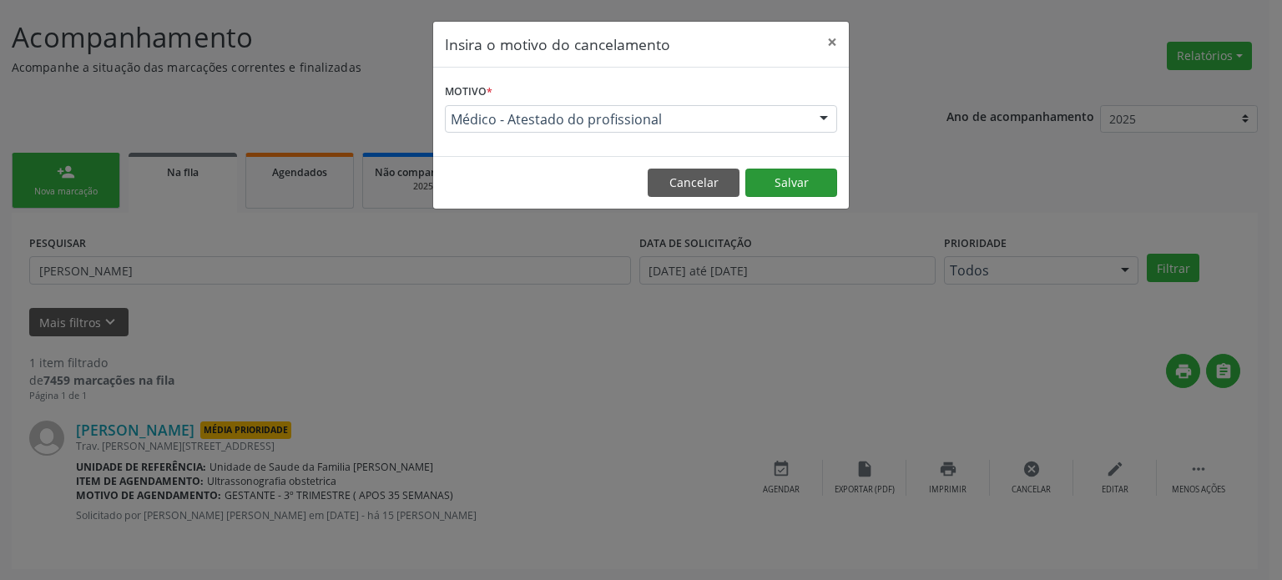
click at [813, 186] on button "Salvar" at bounding box center [792, 183] width 92 height 28
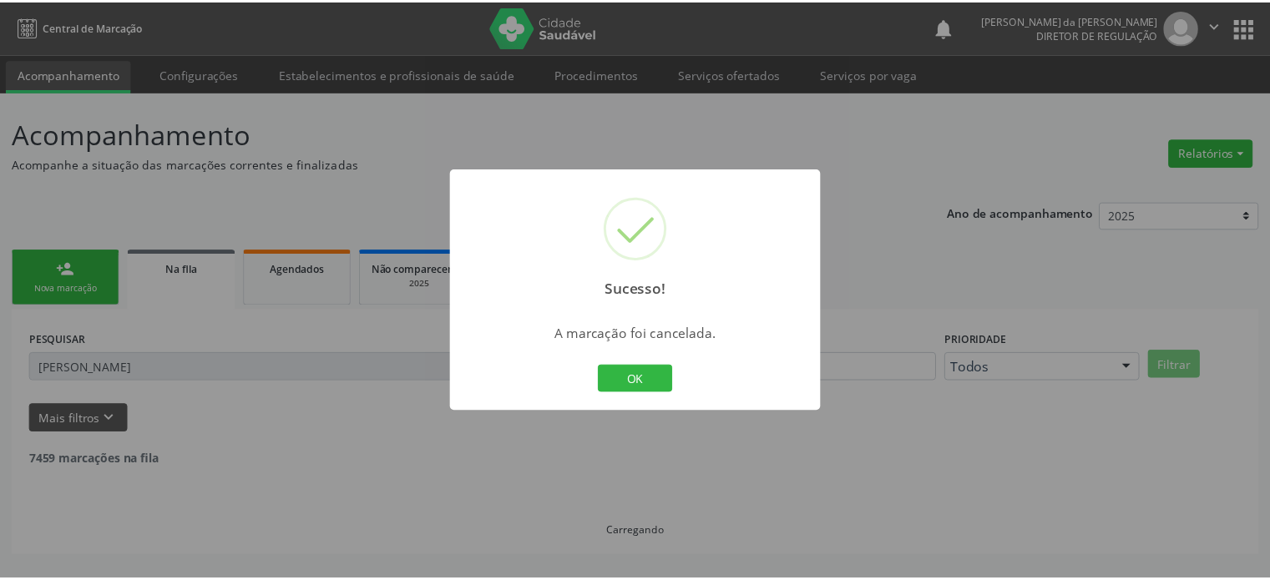
scroll to position [0, 0]
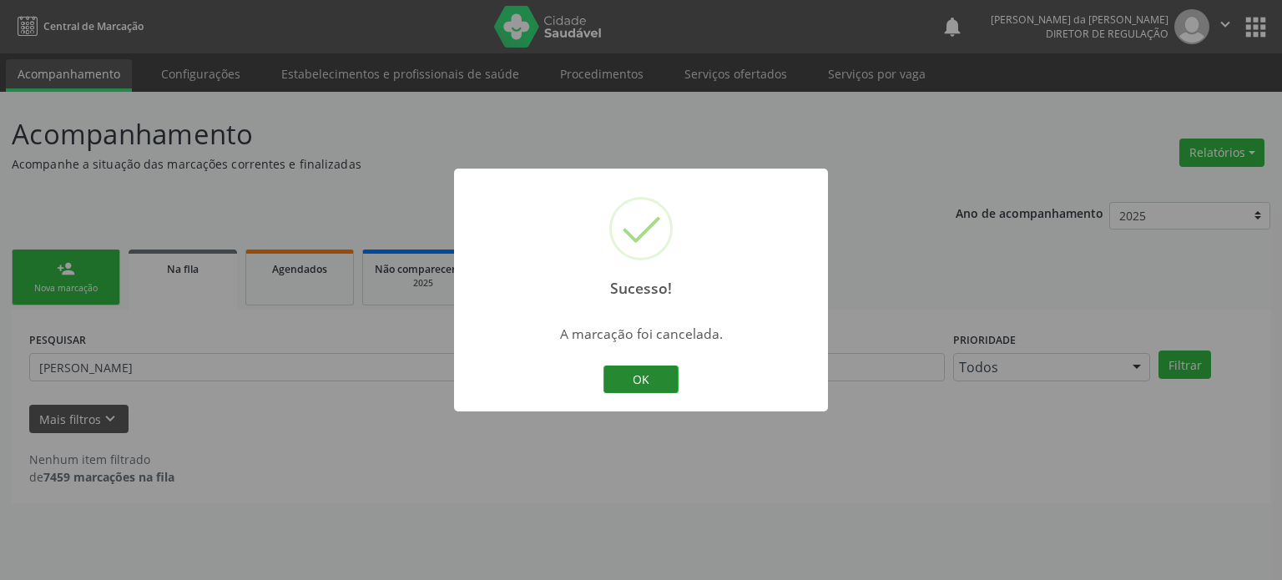
click at [645, 380] on button "OK" at bounding box center [641, 380] width 75 height 28
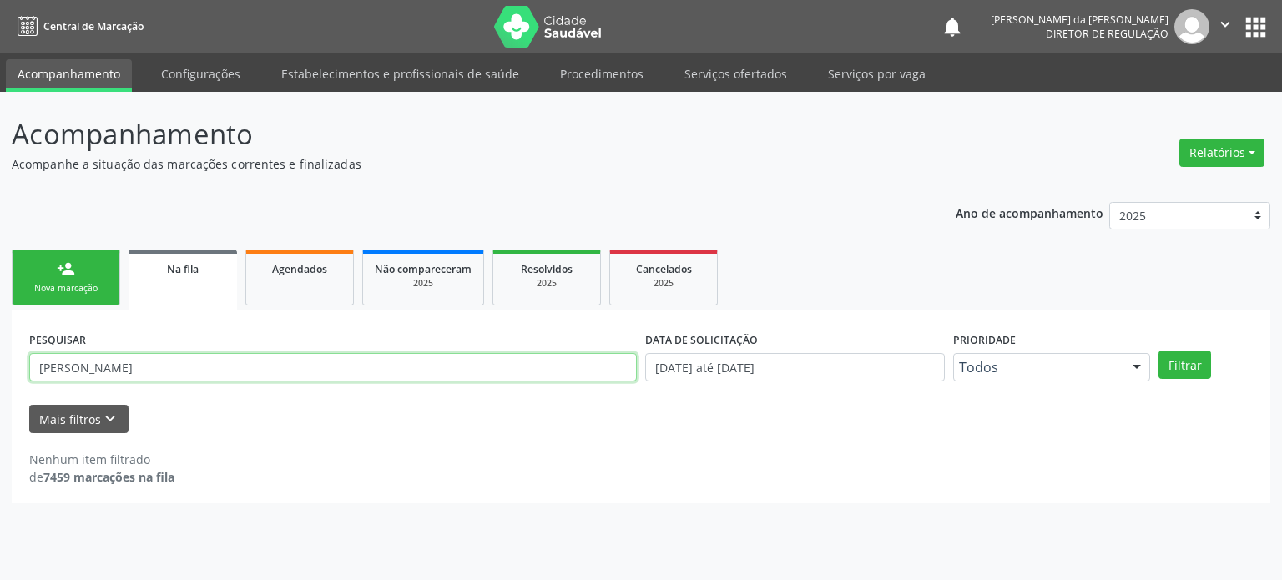
click at [124, 369] on input "[PERSON_NAME]" at bounding box center [333, 367] width 608 height 28
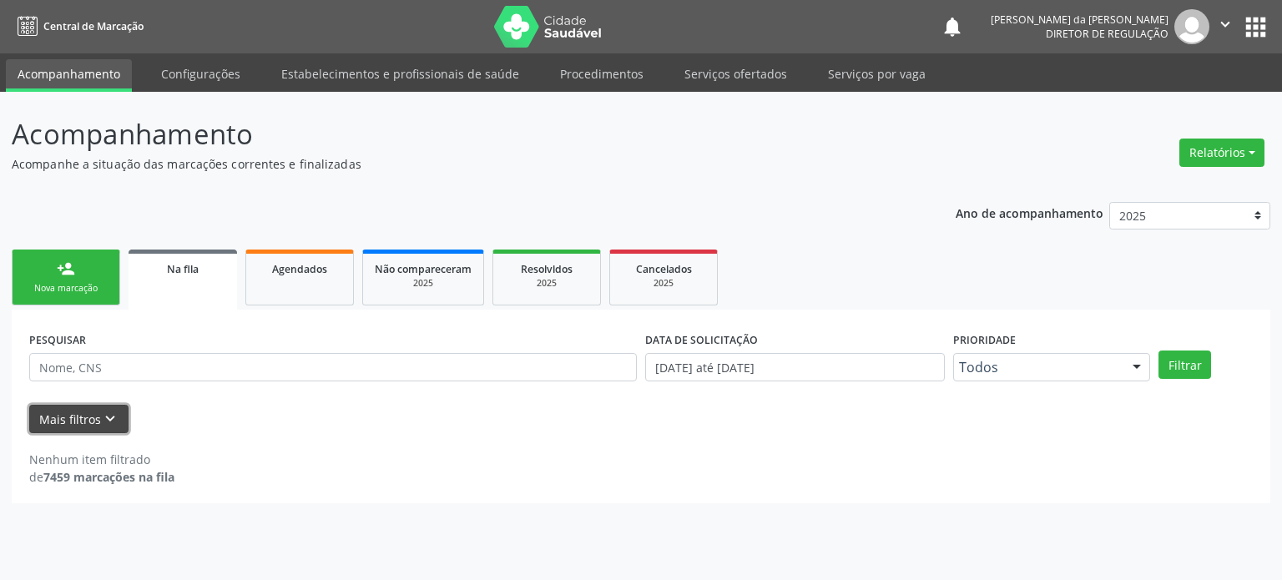
click at [94, 424] on button "Mais filtros keyboard_arrow_down" at bounding box center [78, 419] width 99 height 29
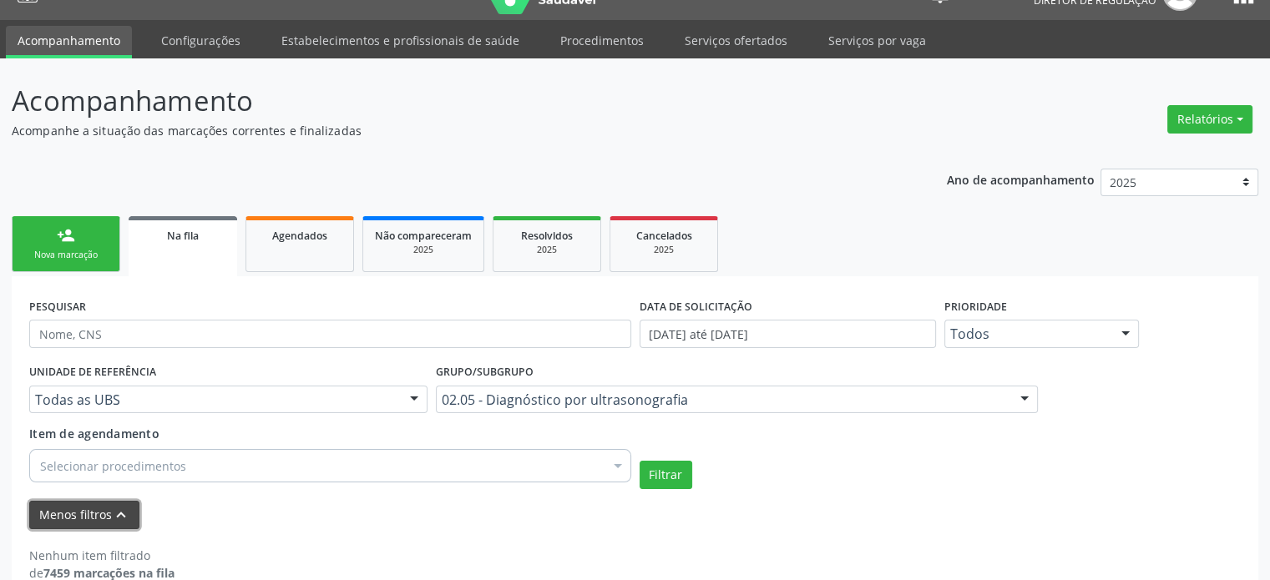
scroll to position [63, 0]
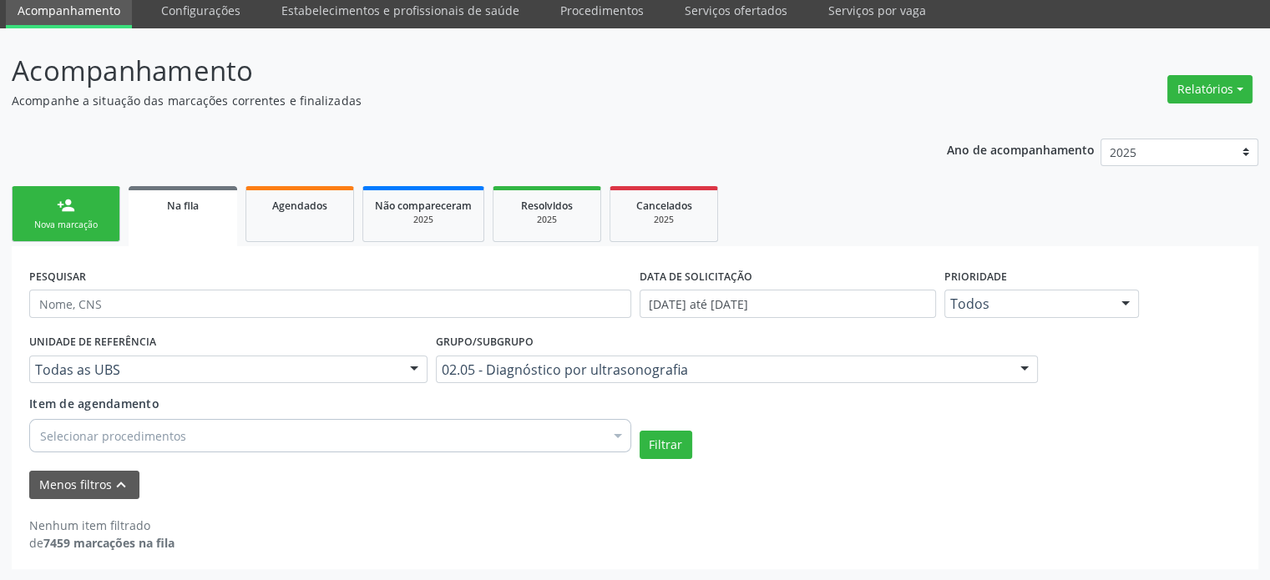
click at [215, 427] on div "Selecionar procedimentos" at bounding box center [330, 435] width 602 height 33
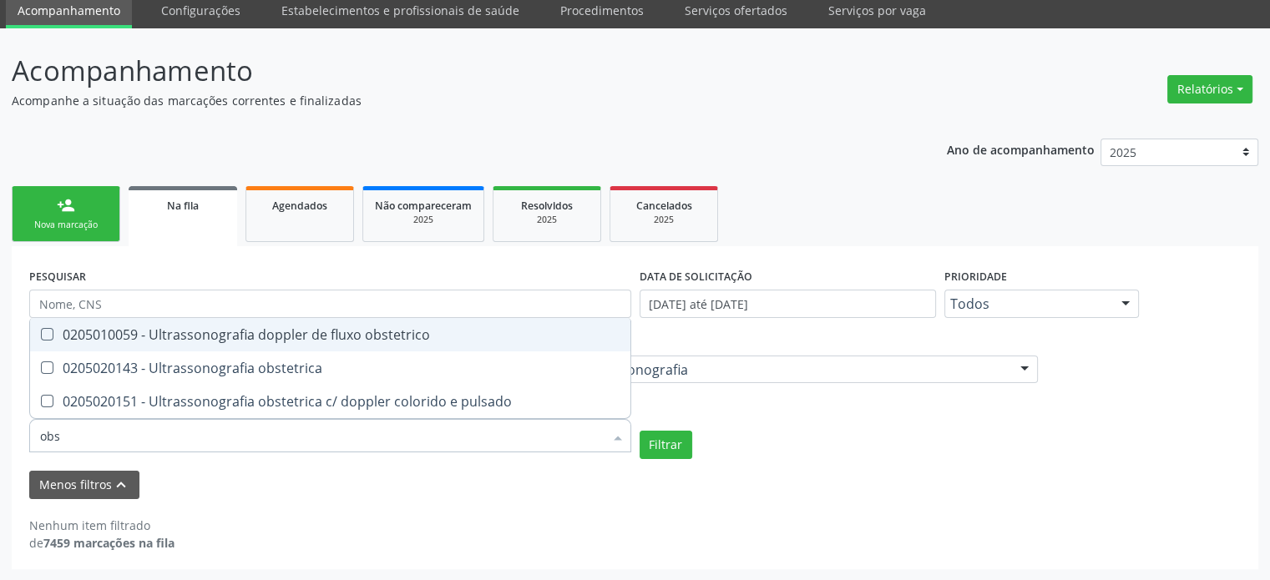
type input "obst"
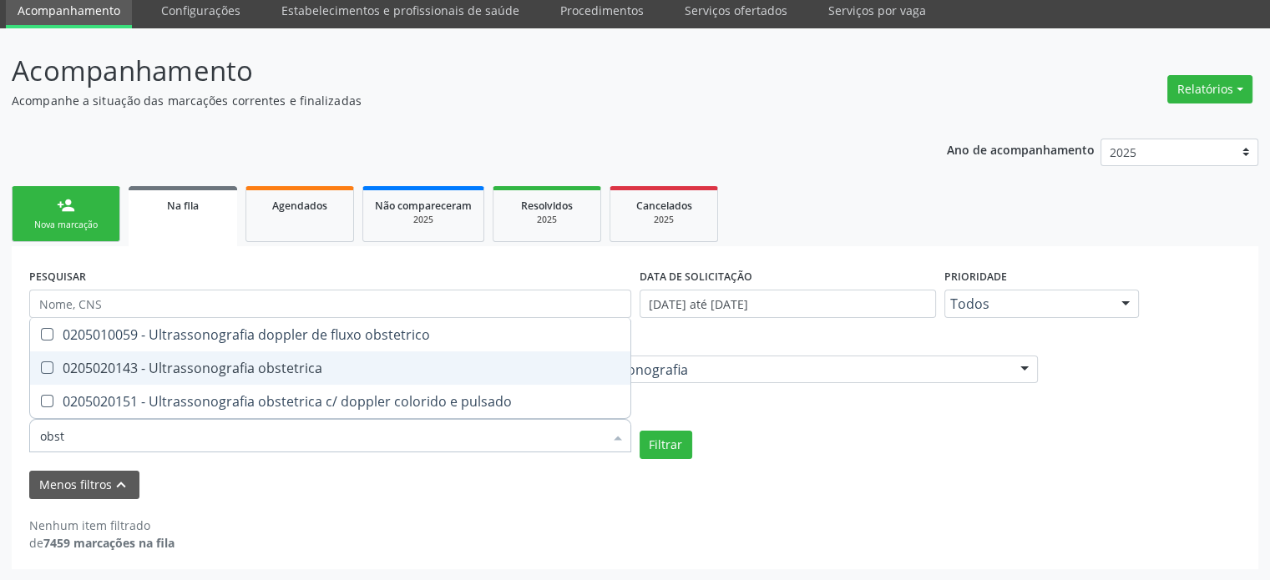
click at [239, 370] on div "0205020143 - Ultrassonografia obstetrica" at bounding box center [330, 367] width 580 height 13
checkbox obstetrica "true"
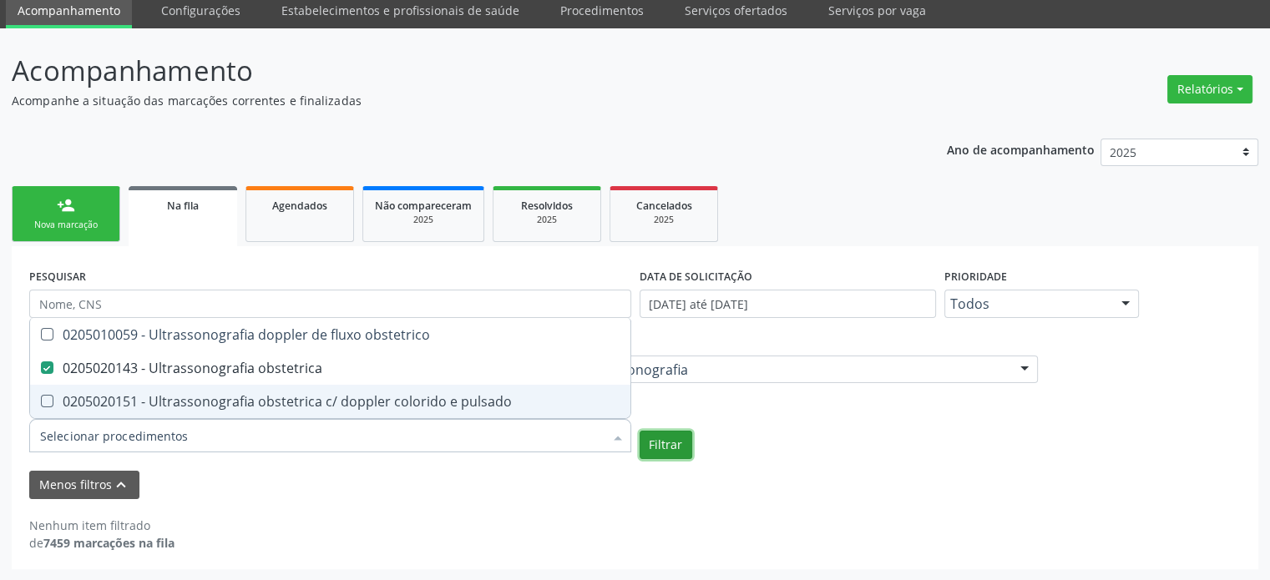
click at [678, 449] on button "Filtrar" at bounding box center [665, 445] width 53 height 28
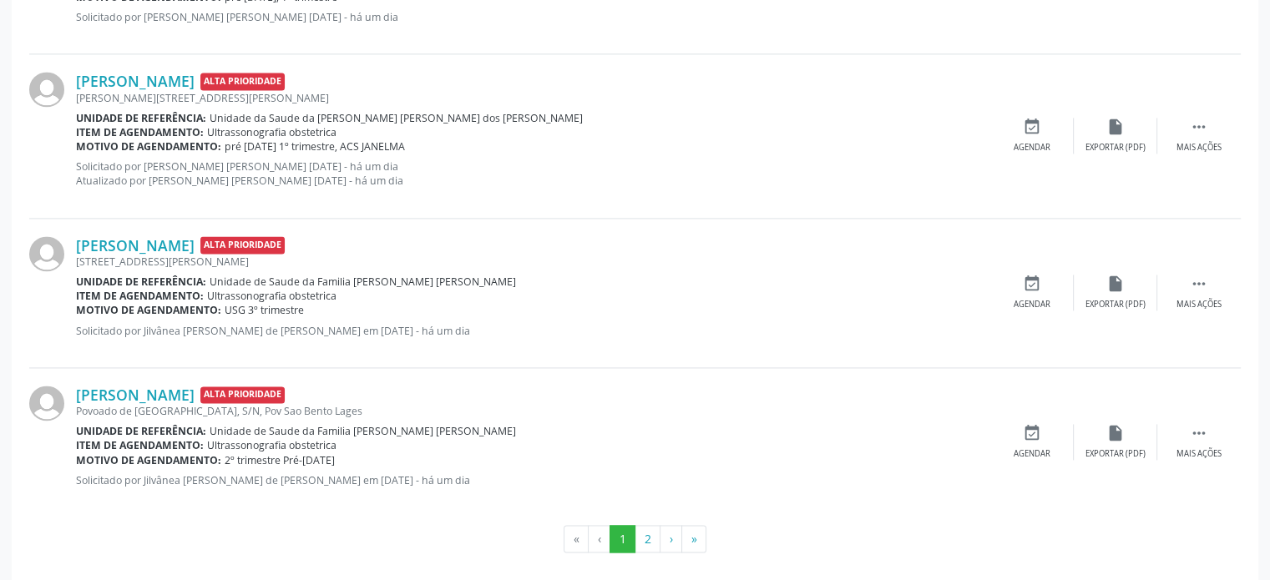
scroll to position [2379, 0]
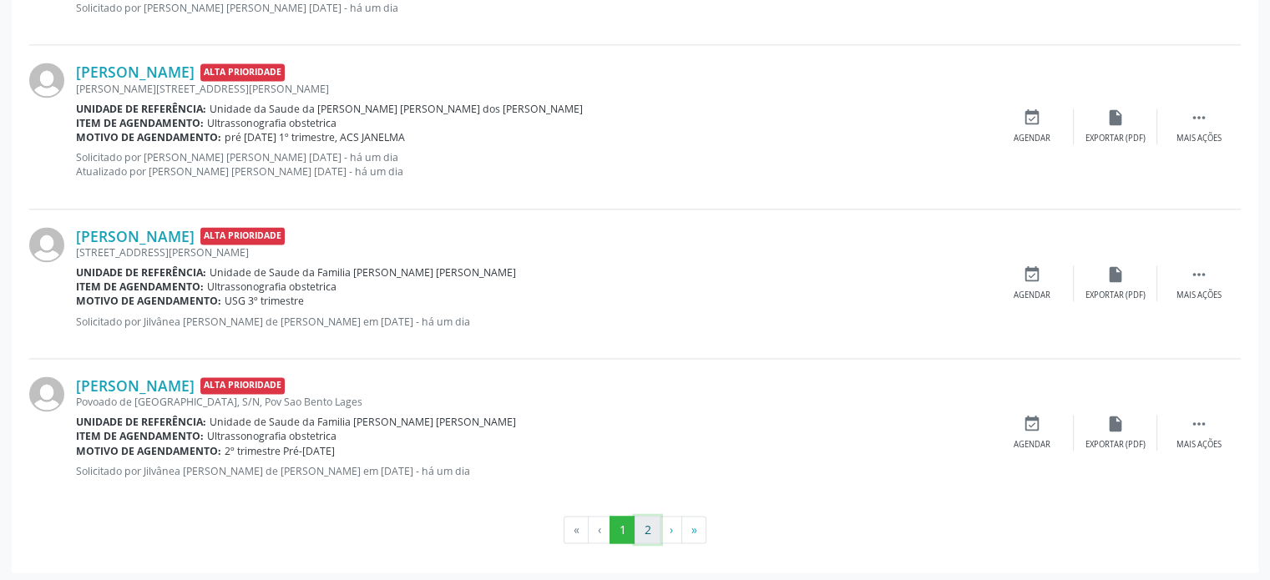
click at [643, 530] on button "2" at bounding box center [647, 530] width 26 height 28
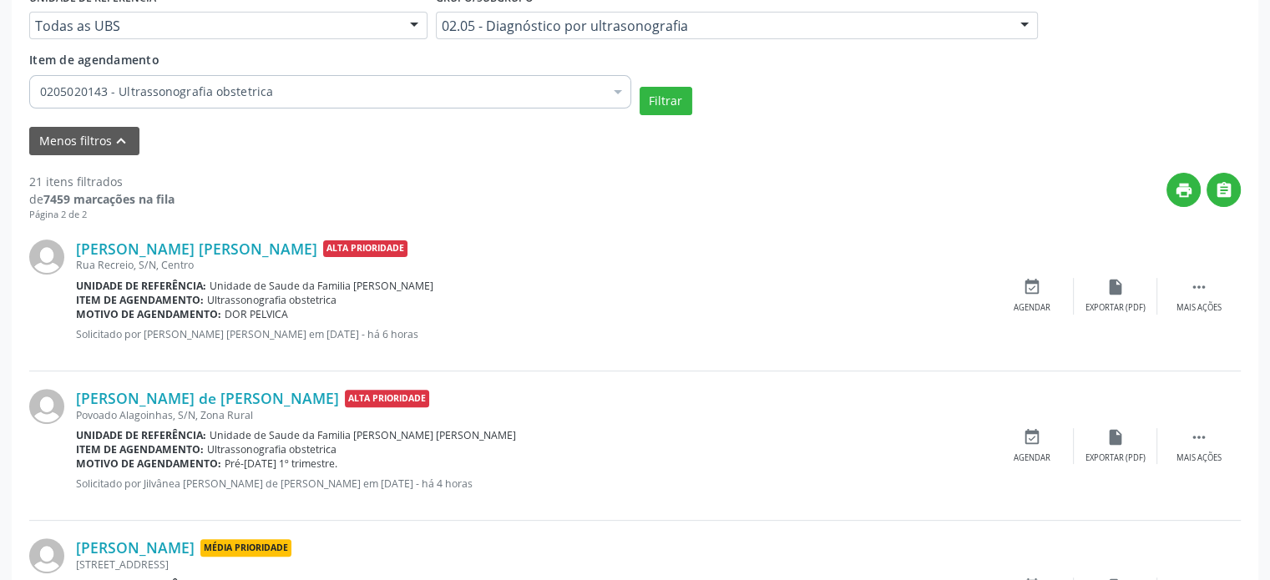
scroll to position [269, 0]
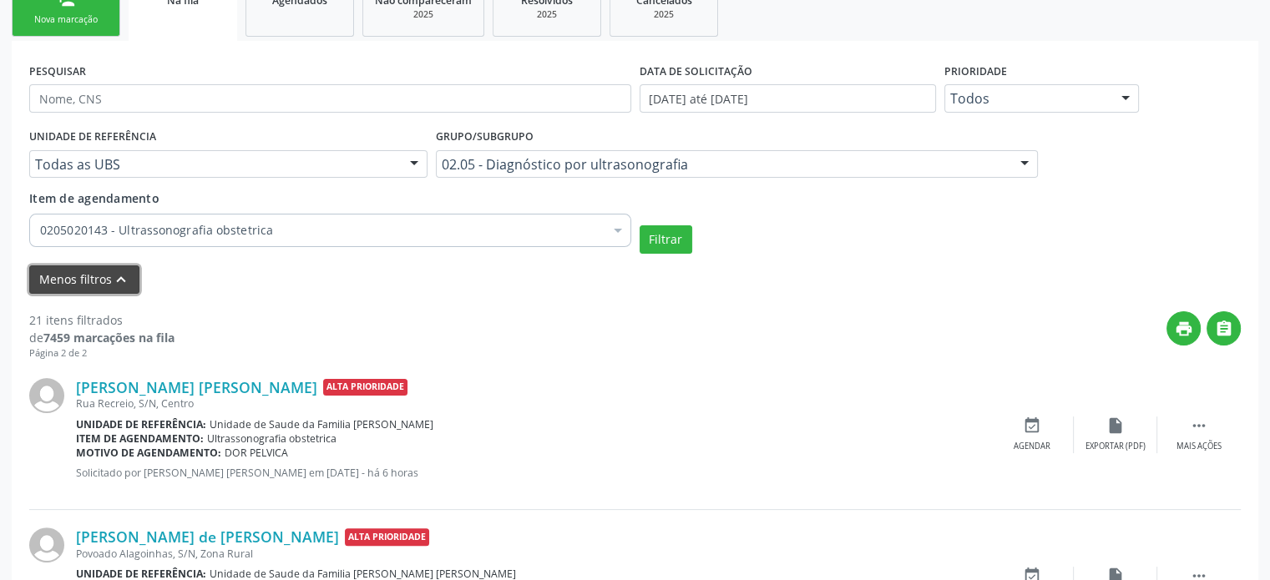
click at [89, 276] on button "Menos filtros keyboard_arrow_up" at bounding box center [84, 279] width 110 height 29
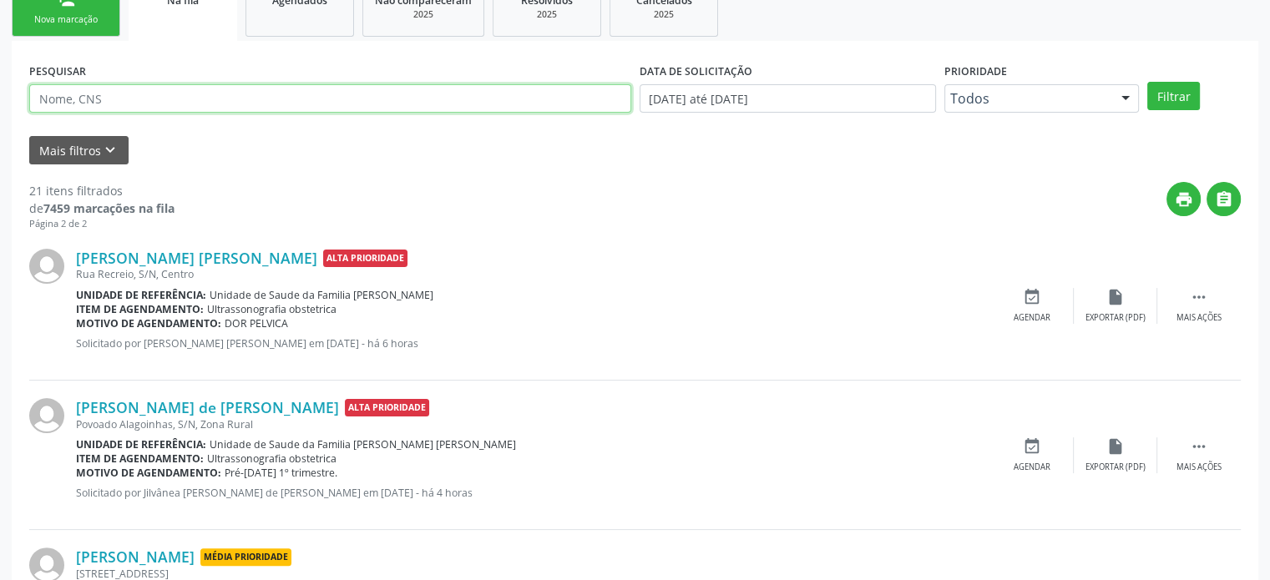
drag, startPoint x: 73, startPoint y: 83, endPoint x: 67, endPoint y: 126, distance: 43.1
click at [67, 103] on input "text" at bounding box center [330, 98] width 602 height 28
paste input "[PERSON_NAME] DOS [PERSON_NAME]"
type input "[PERSON_NAME] DOS [PERSON_NAME]"
click at [1147, 82] on button "Filtrar" at bounding box center [1173, 96] width 53 height 28
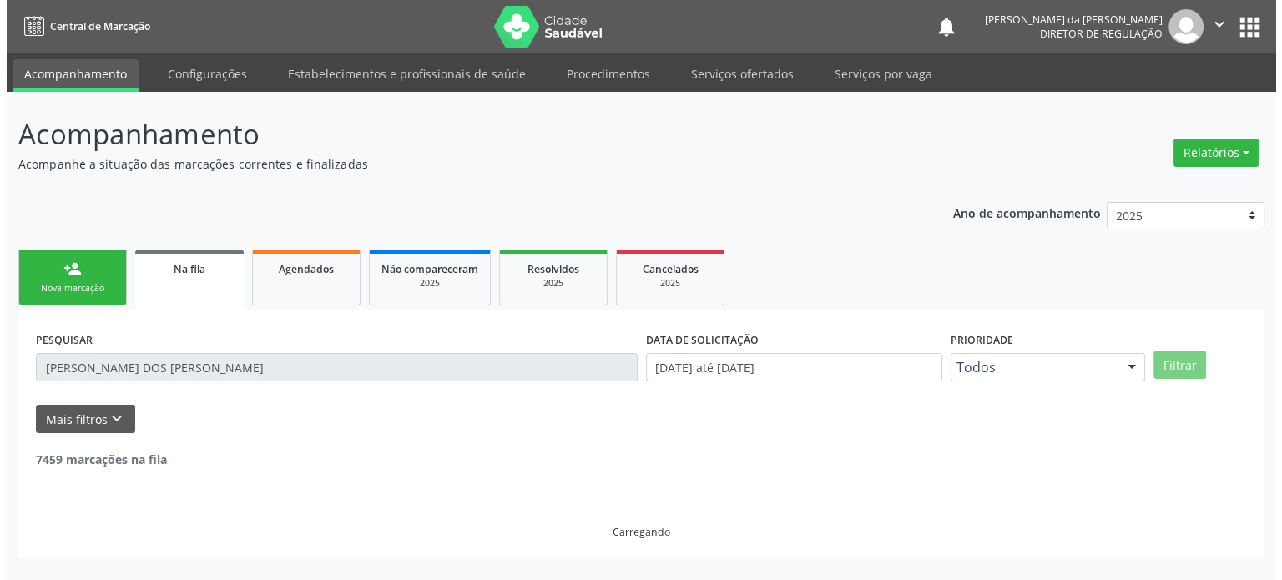
scroll to position [0, 0]
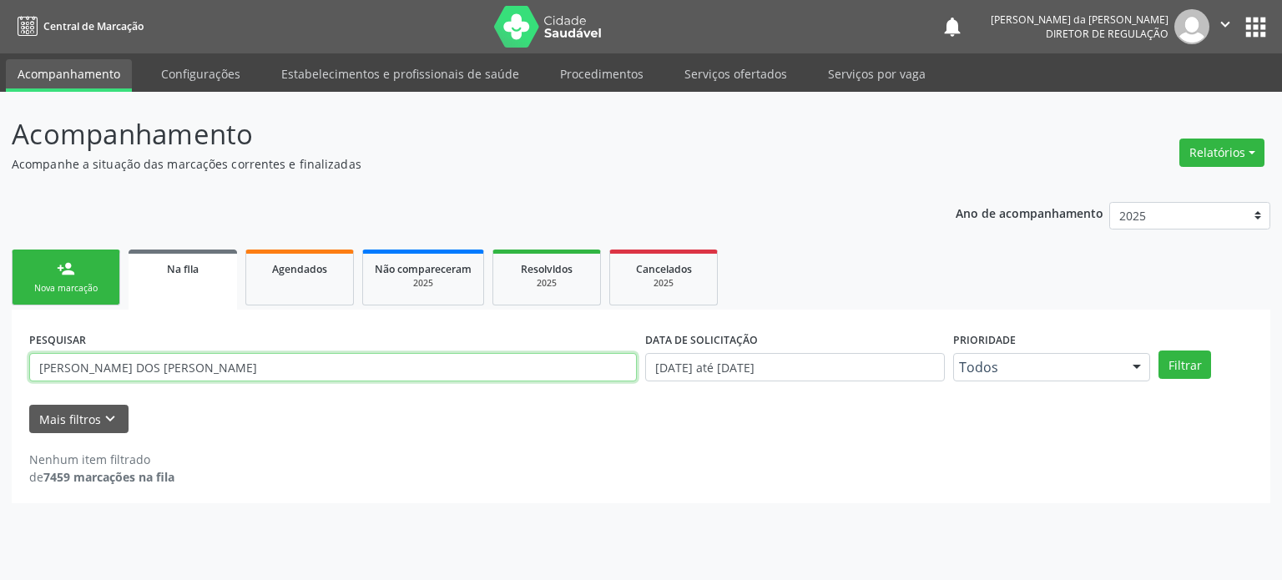
click at [212, 373] on input "[PERSON_NAME] DOS [PERSON_NAME]" at bounding box center [333, 367] width 608 height 28
click at [1251, 28] on button "apps" at bounding box center [1255, 27] width 29 height 29
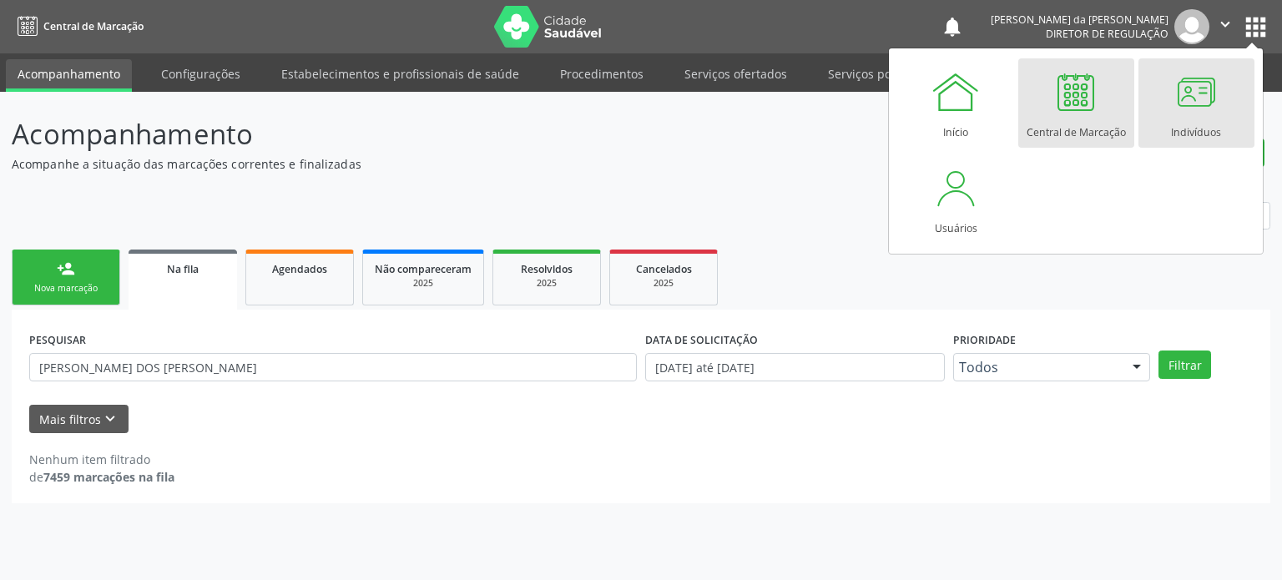
click at [1199, 102] on div at bounding box center [1196, 92] width 50 height 50
